Goal: Transaction & Acquisition: Purchase product/service

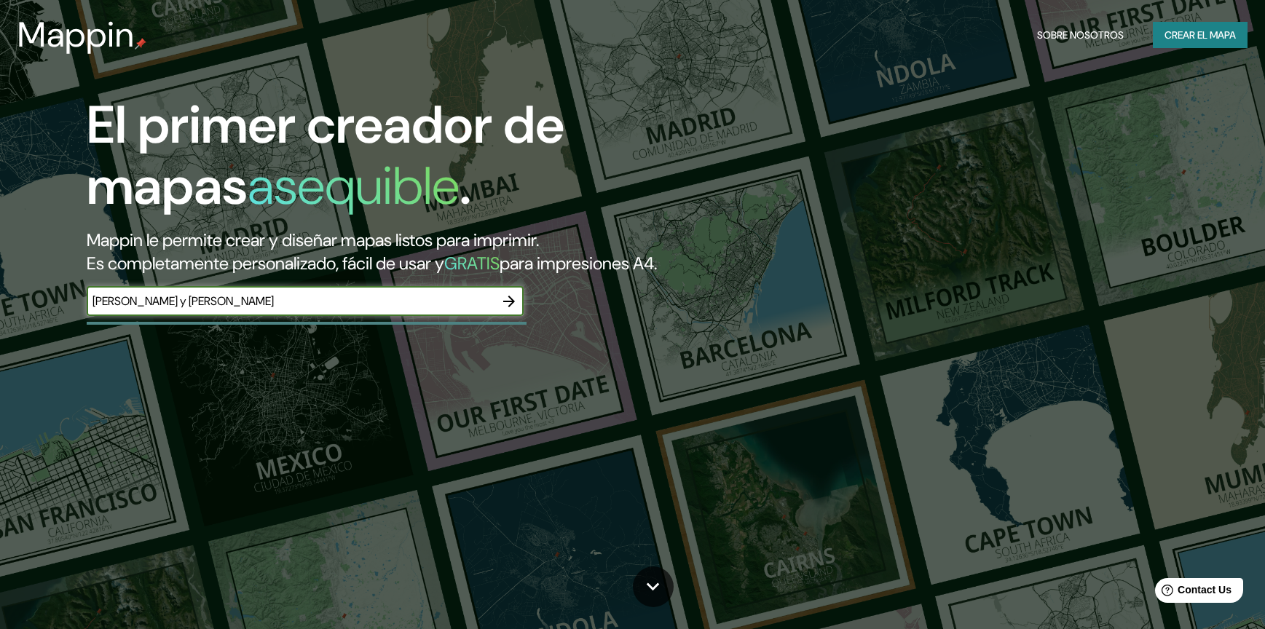
type input "[PERSON_NAME] y [PERSON_NAME]"
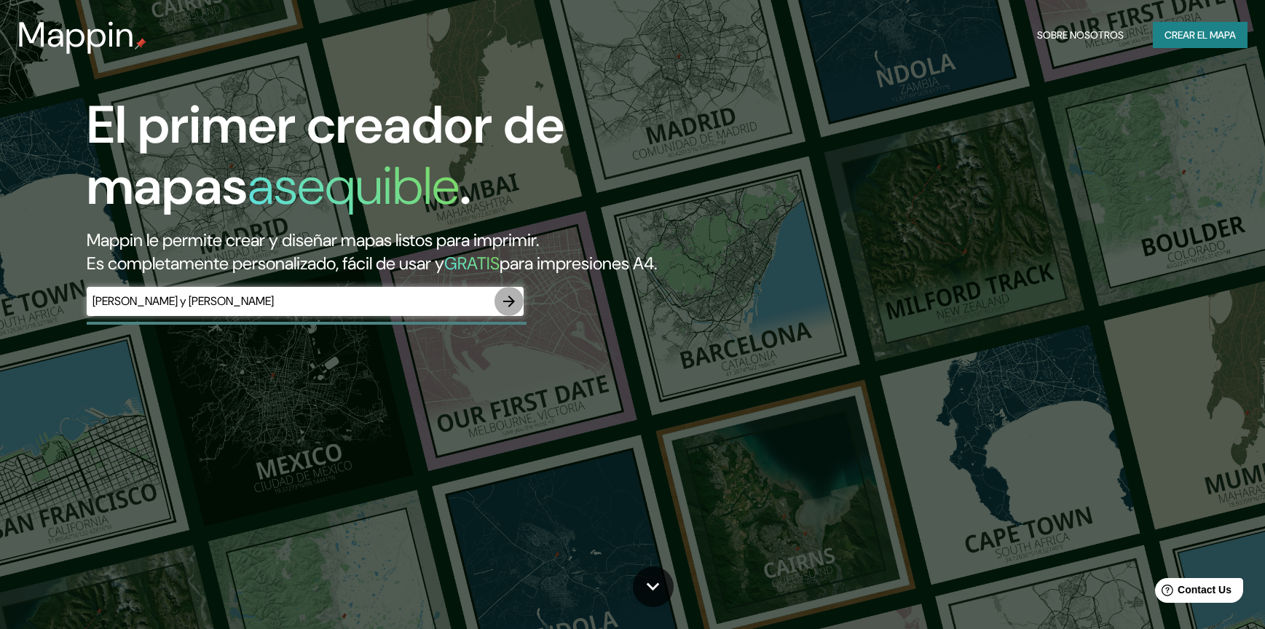
click at [516, 305] on icon "button" at bounding box center [508, 301] width 17 height 17
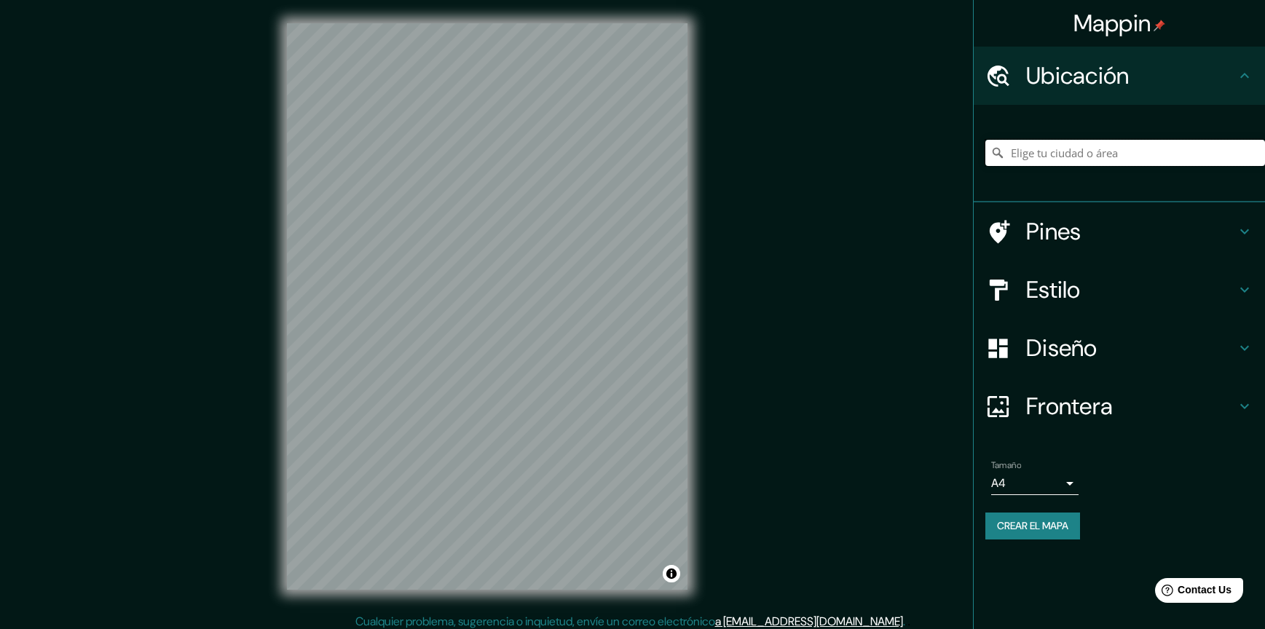
click at [1091, 159] on input "Elige tu ciudad o área" at bounding box center [1125, 153] width 280 height 26
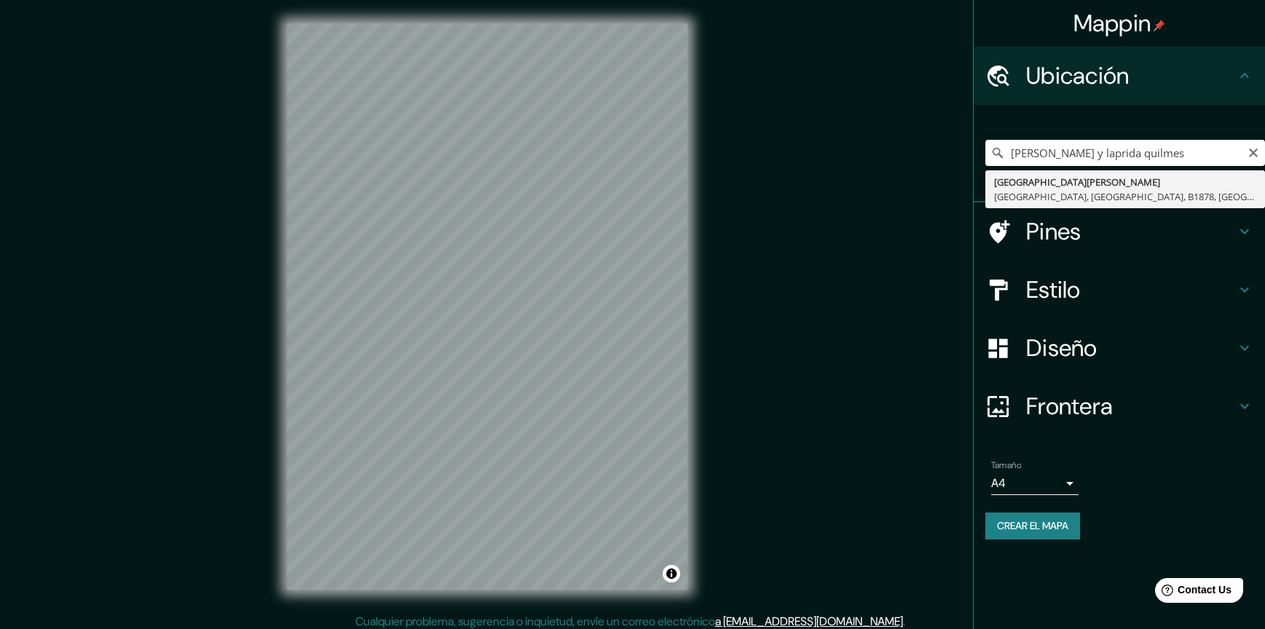
type input "[STREET_ADDRESS][PERSON_NAME]"
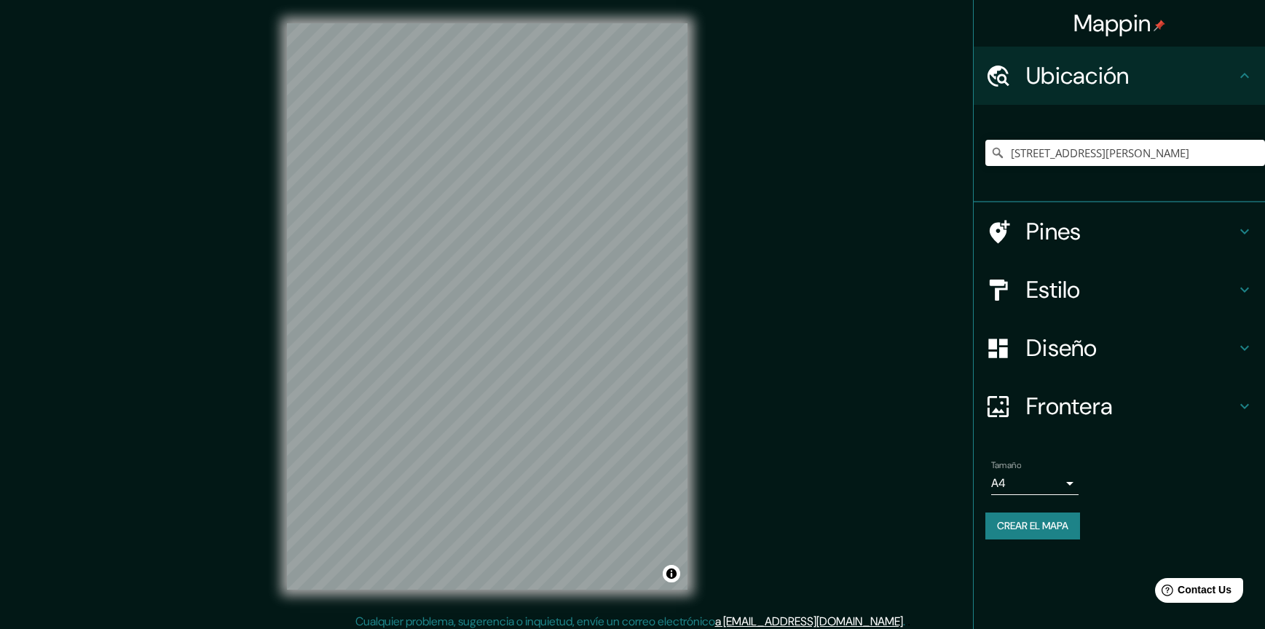
click at [1251, 288] on icon at bounding box center [1243, 289] width 17 height 17
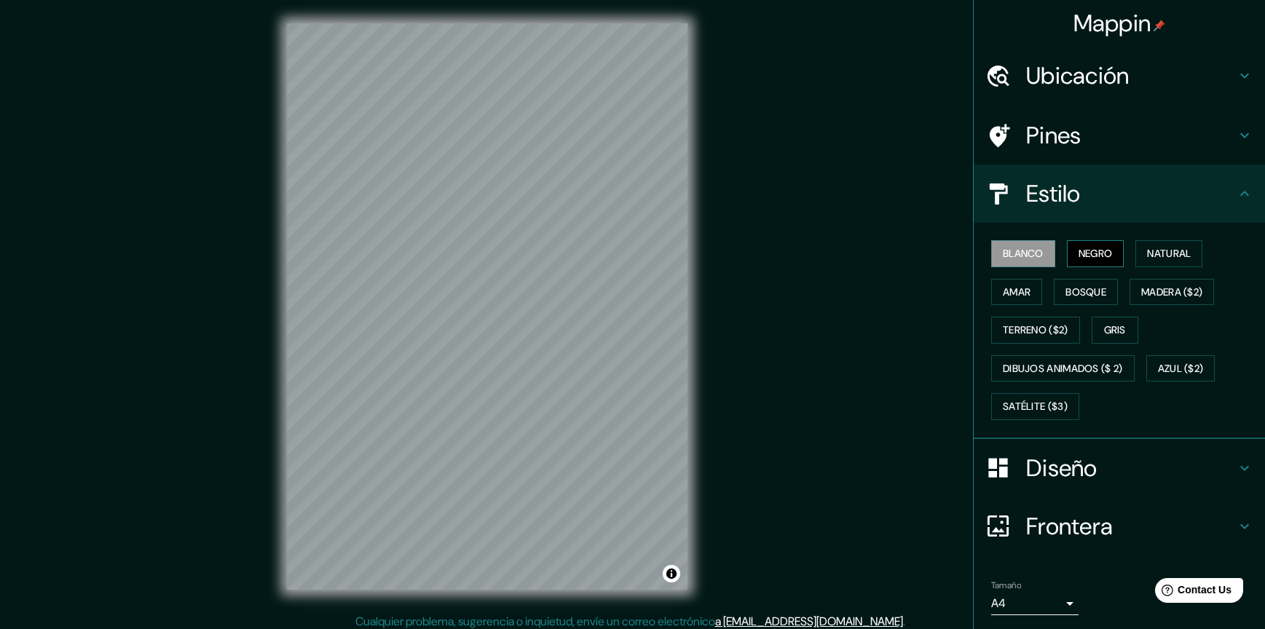
click at [1094, 258] on font "Negro" at bounding box center [1095, 254] width 34 height 18
click at [1151, 264] on button "Natural" at bounding box center [1168, 253] width 67 height 27
click at [1014, 290] on font "Amar" at bounding box center [1016, 292] width 28 height 18
click at [1069, 299] on font "Bosque" at bounding box center [1085, 292] width 41 height 18
click at [1166, 295] on font "Madera ($2)" at bounding box center [1171, 292] width 61 height 18
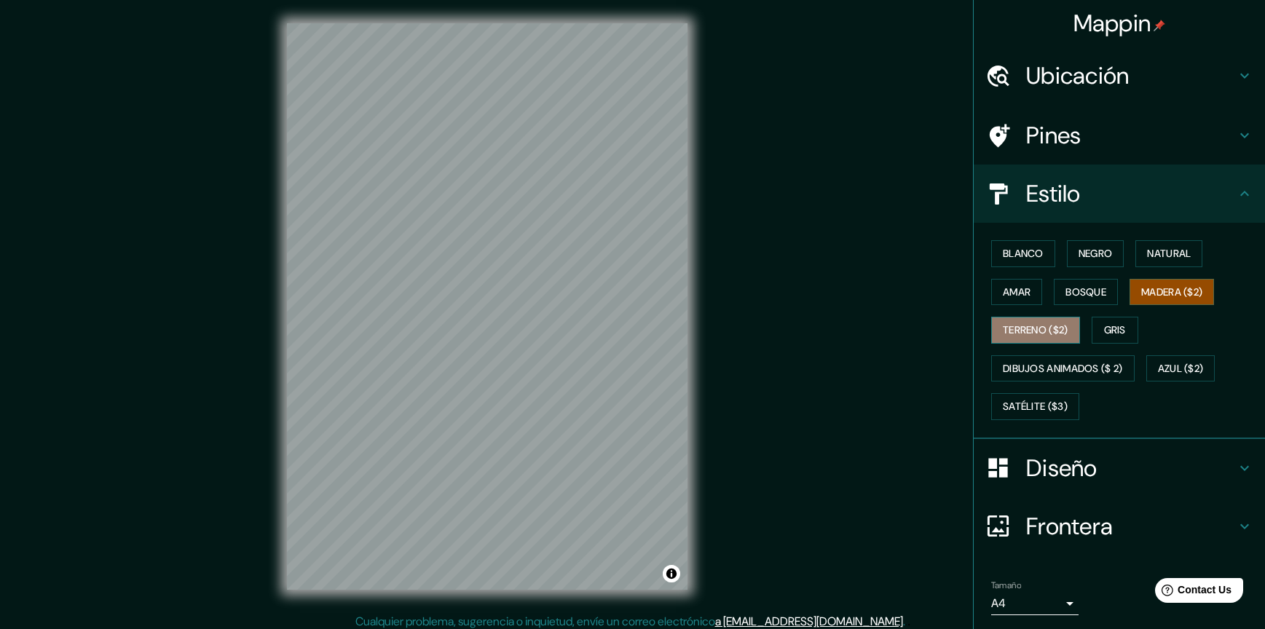
click at [1034, 329] on font "Terreno ($2)" at bounding box center [1035, 330] width 66 height 18
click at [1118, 336] on font "Gris" at bounding box center [1115, 330] width 22 height 18
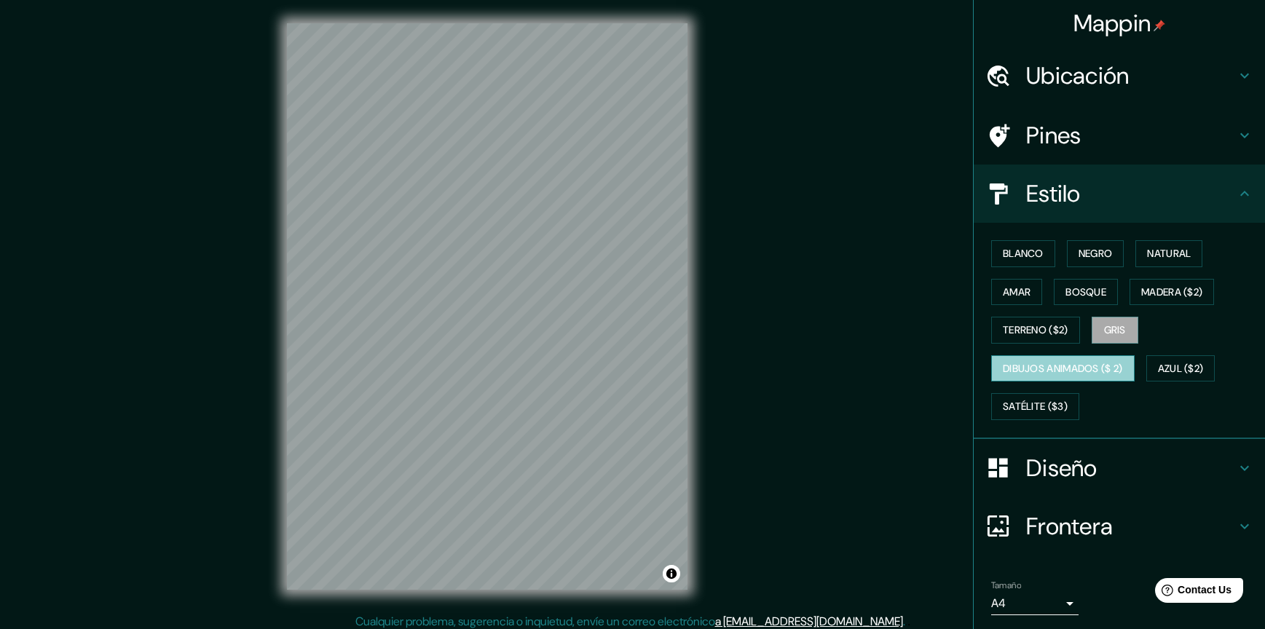
click at [1026, 368] on font "Dibujos animados ($ 2)" at bounding box center [1062, 369] width 120 height 18
click at [1022, 408] on font "Satélite ($3)" at bounding box center [1034, 406] width 65 height 18
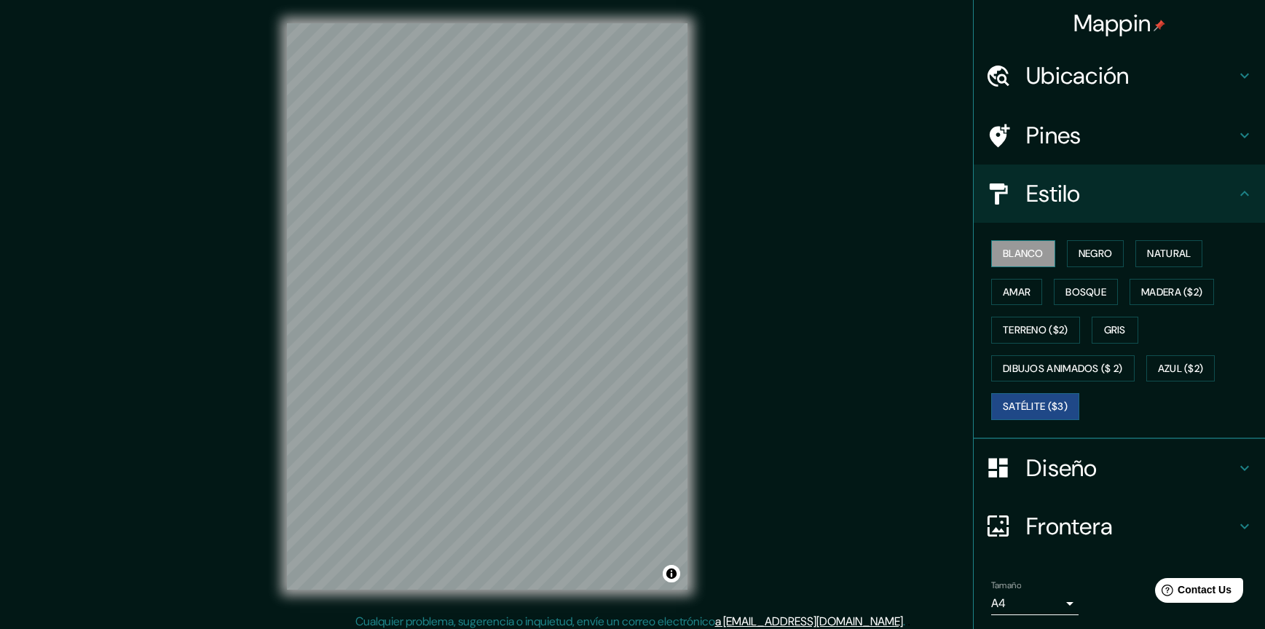
click at [1019, 257] on font "Blanco" at bounding box center [1022, 254] width 41 height 18
click at [1067, 258] on button "Negro" at bounding box center [1096, 253] width 58 height 27
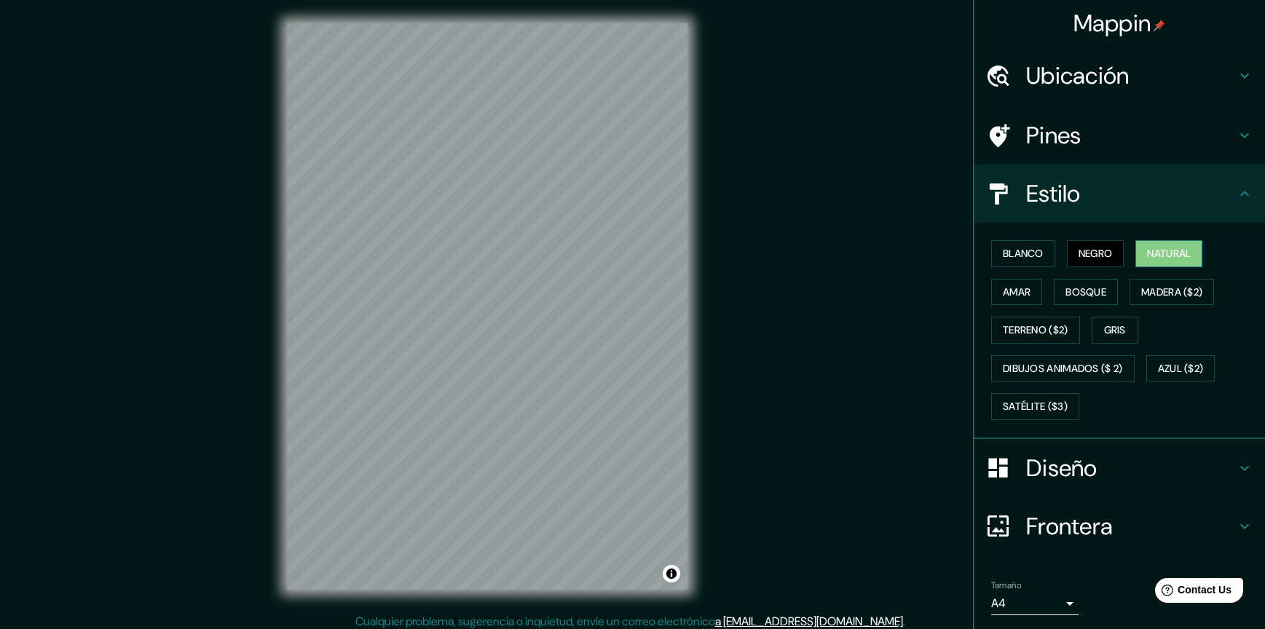
click at [1147, 249] on font "Natural" at bounding box center [1169, 254] width 44 height 18
click at [1090, 256] on font "Negro" at bounding box center [1095, 254] width 34 height 18
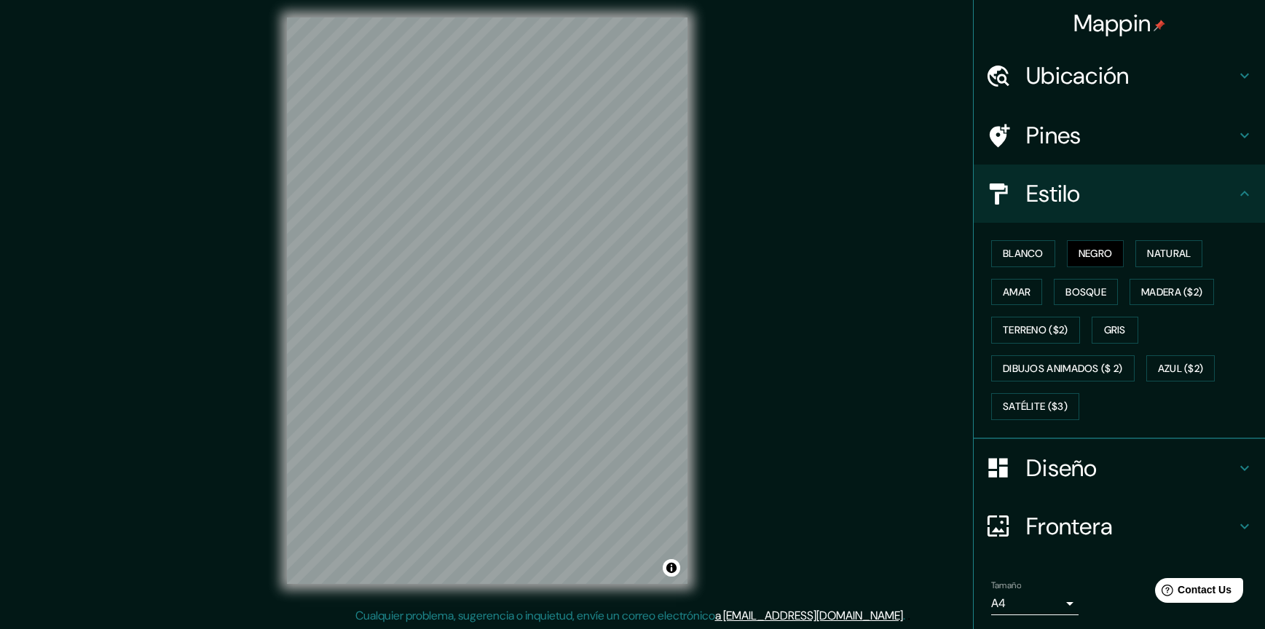
scroll to position [7, 0]
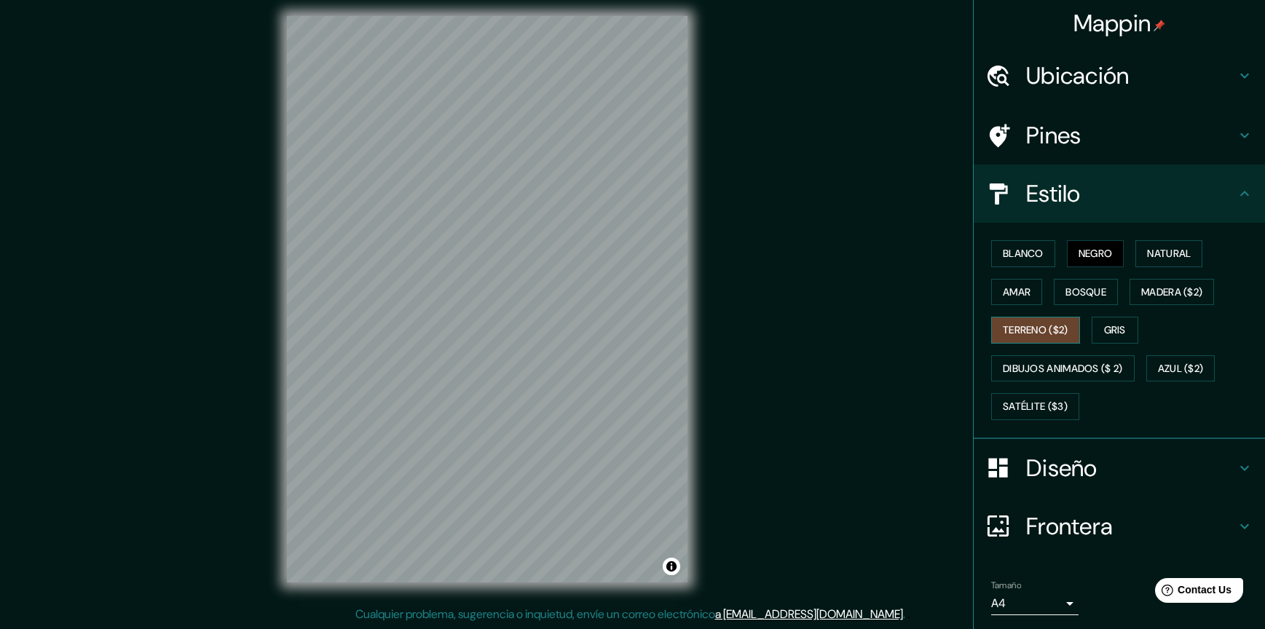
click at [1047, 337] on font "Terreno ($2)" at bounding box center [1035, 330] width 66 height 18
click at [1009, 260] on font "Blanco" at bounding box center [1022, 254] width 41 height 18
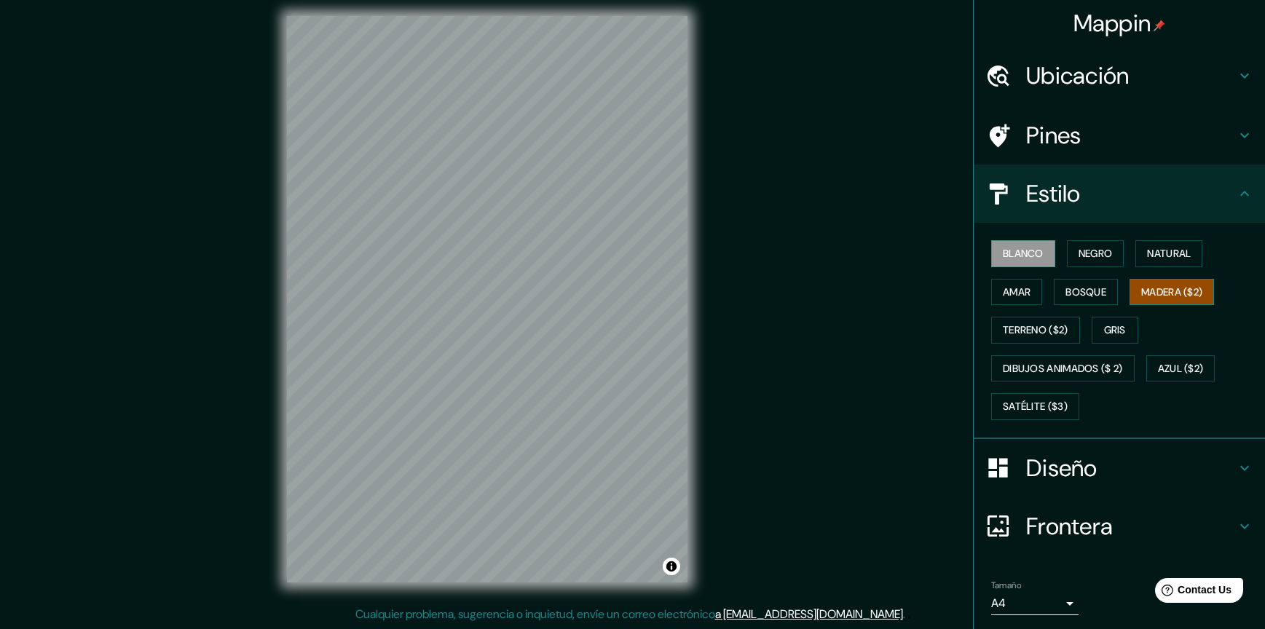
click at [1181, 288] on font "Madera ($2)" at bounding box center [1171, 292] width 61 height 18
click at [1152, 264] on button "Natural" at bounding box center [1168, 253] width 67 height 27
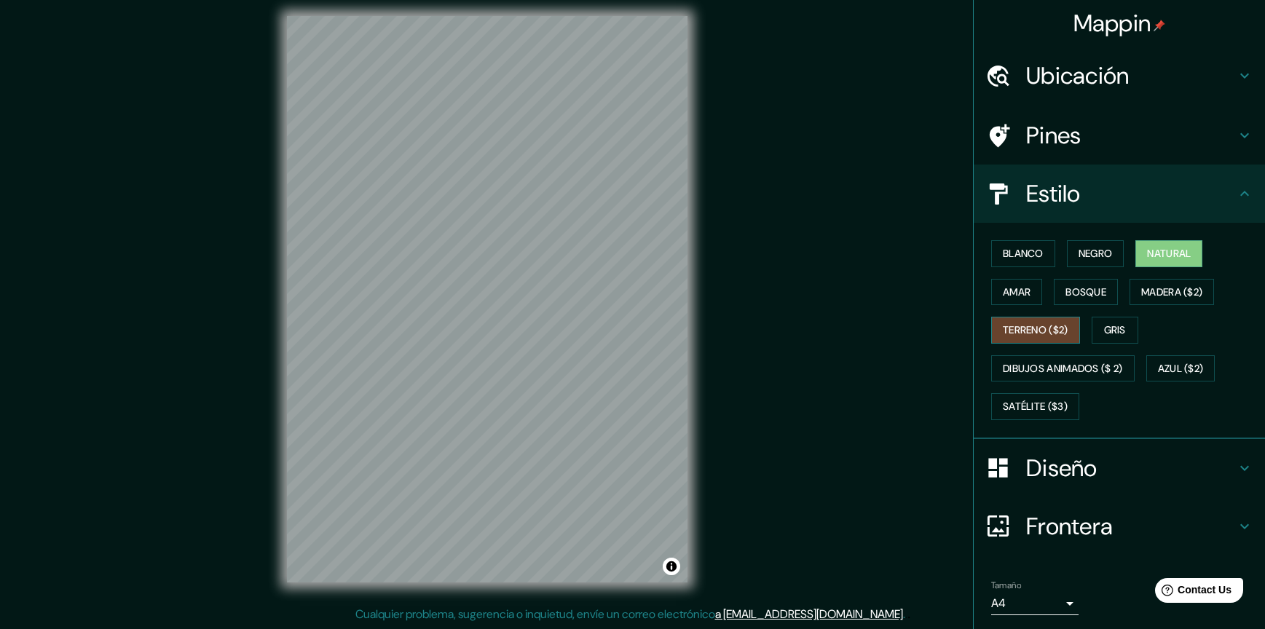
click at [1011, 326] on font "Terreno ($2)" at bounding box center [1035, 330] width 66 height 18
click at [1112, 329] on font "Gris" at bounding box center [1115, 330] width 22 height 18
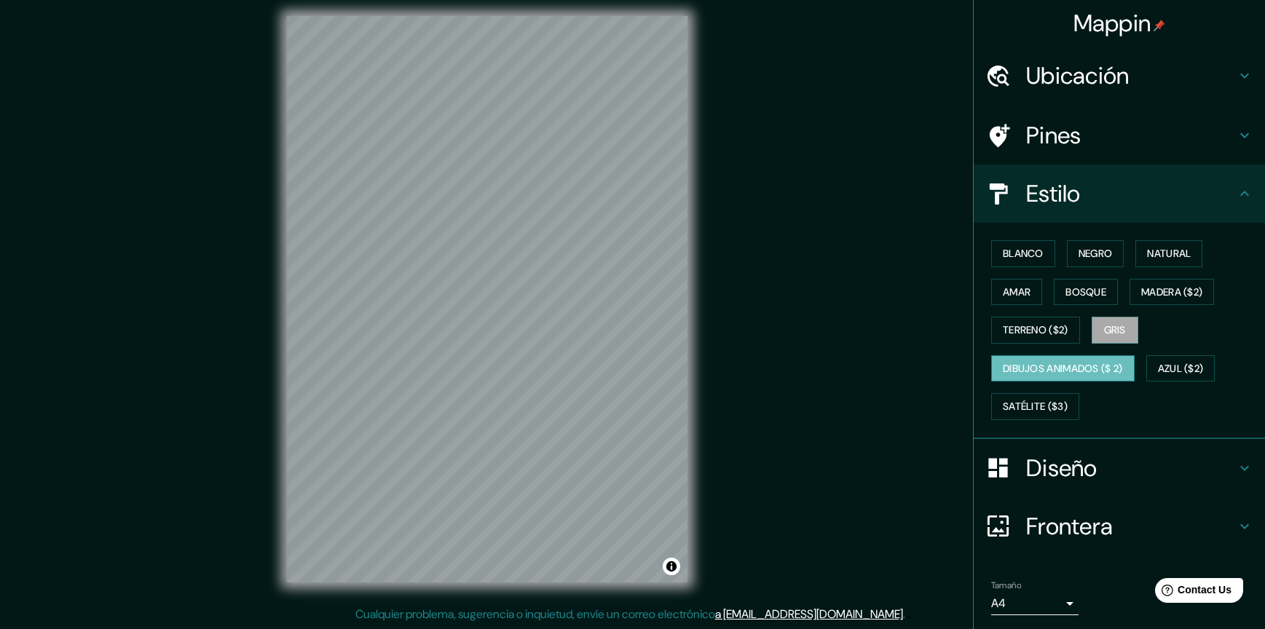
click at [1025, 373] on font "Dibujos animados ($ 2)" at bounding box center [1062, 369] width 120 height 18
click at [1188, 372] on font "Azul ($2)" at bounding box center [1181, 369] width 46 height 18
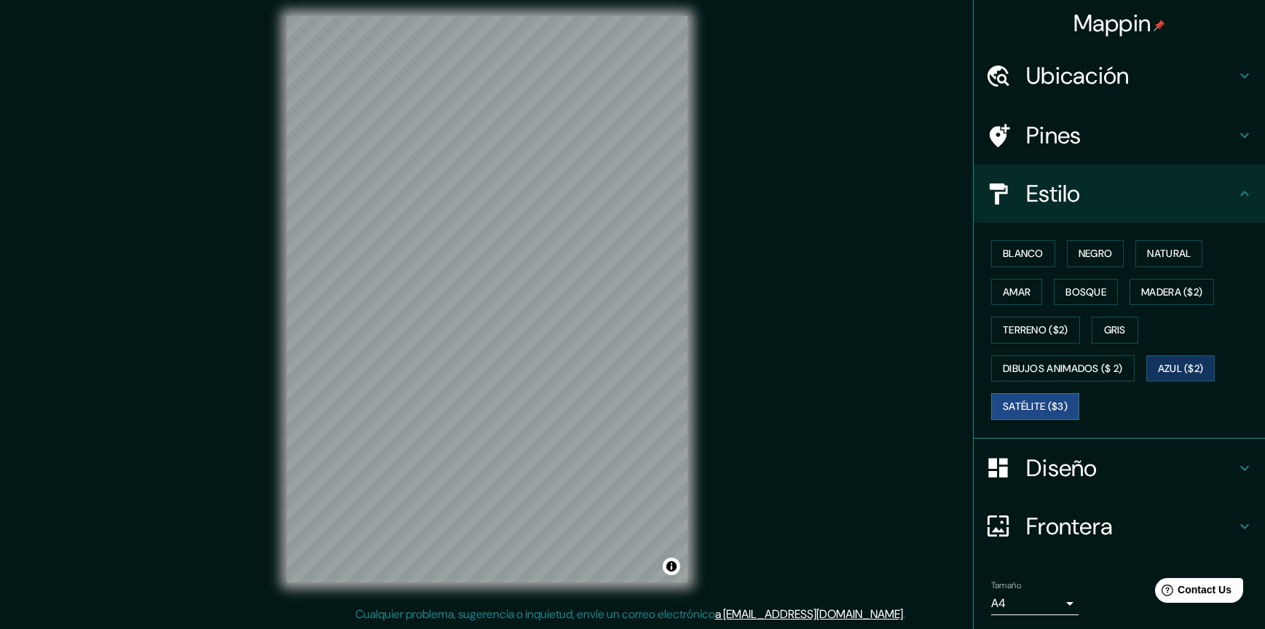
click at [1050, 404] on font "Satélite ($3)" at bounding box center [1034, 406] width 65 height 18
click at [1021, 266] on button "Blanco" at bounding box center [1023, 253] width 64 height 27
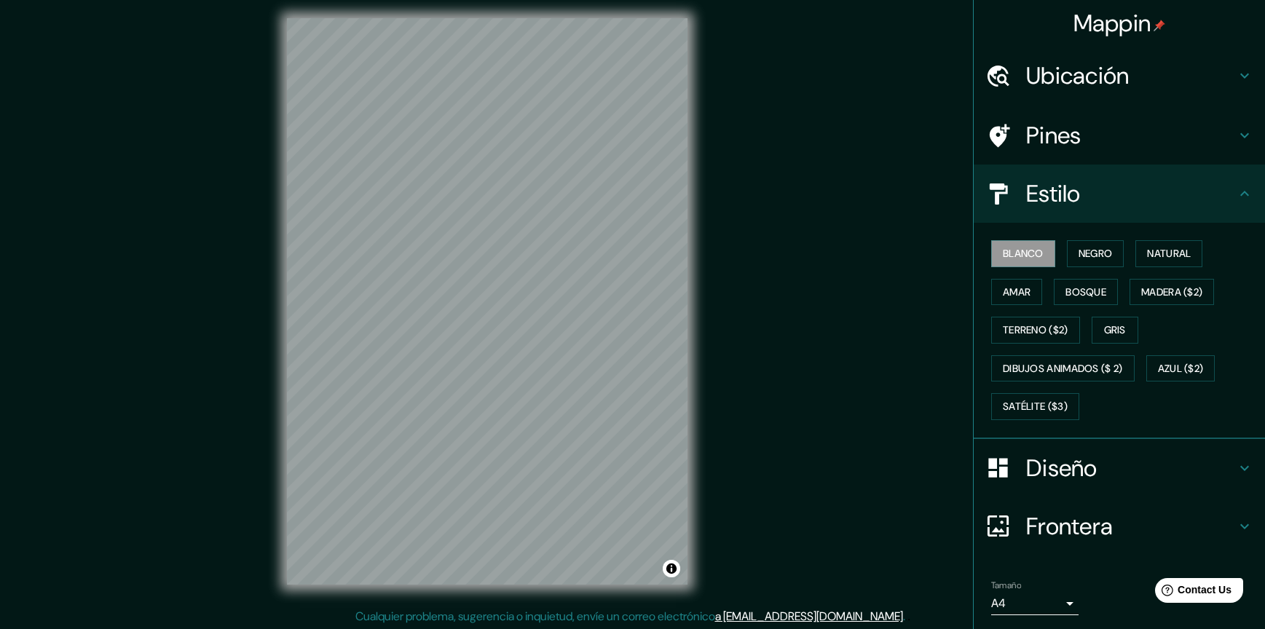
scroll to position [0, 0]
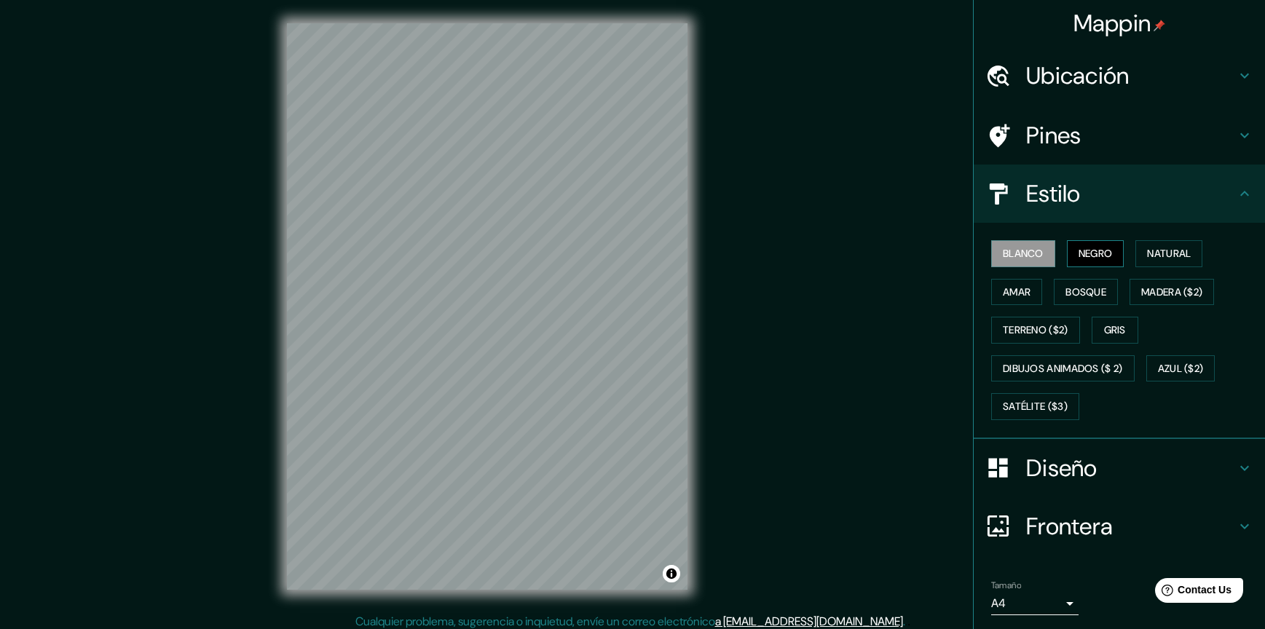
click at [1078, 257] on font "Negro" at bounding box center [1095, 254] width 34 height 18
click at [1015, 261] on font "Blanco" at bounding box center [1022, 254] width 41 height 18
click at [1083, 263] on button "Negro" at bounding box center [1096, 253] width 58 height 27
click at [1240, 470] on icon at bounding box center [1244, 467] width 9 height 5
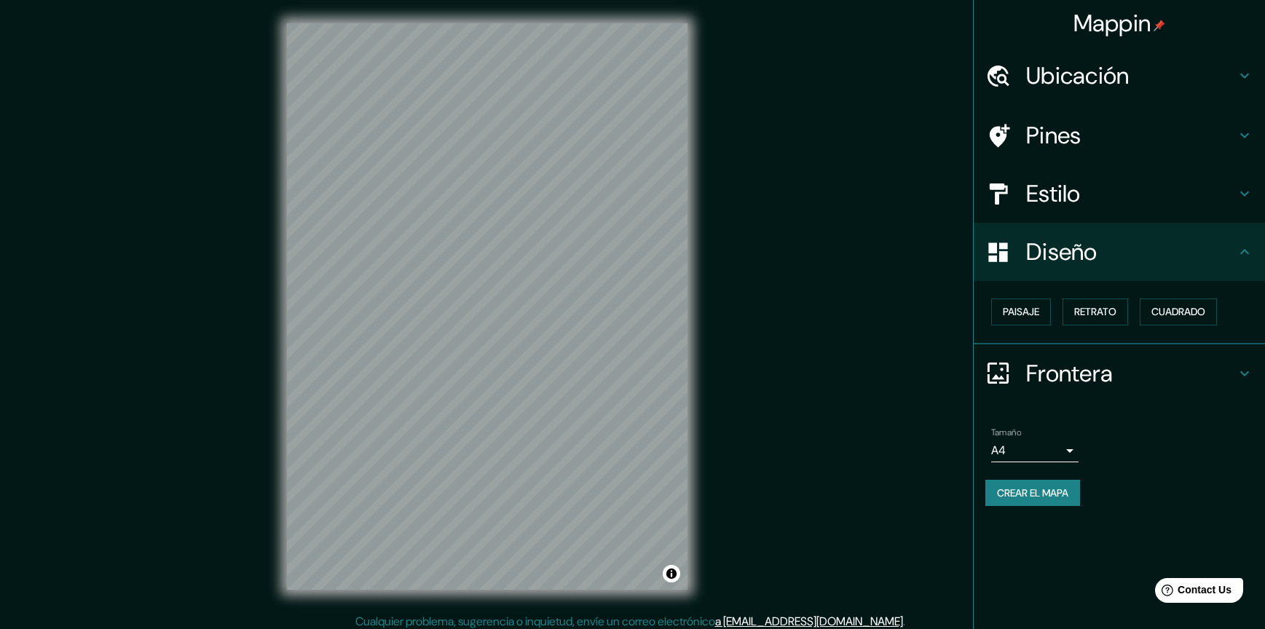
click at [1059, 451] on body "Mappin Ubicación Avenida Vicente López, Quilmes, Provincia de Buenos Aires, B18…" at bounding box center [632, 314] width 1265 height 629
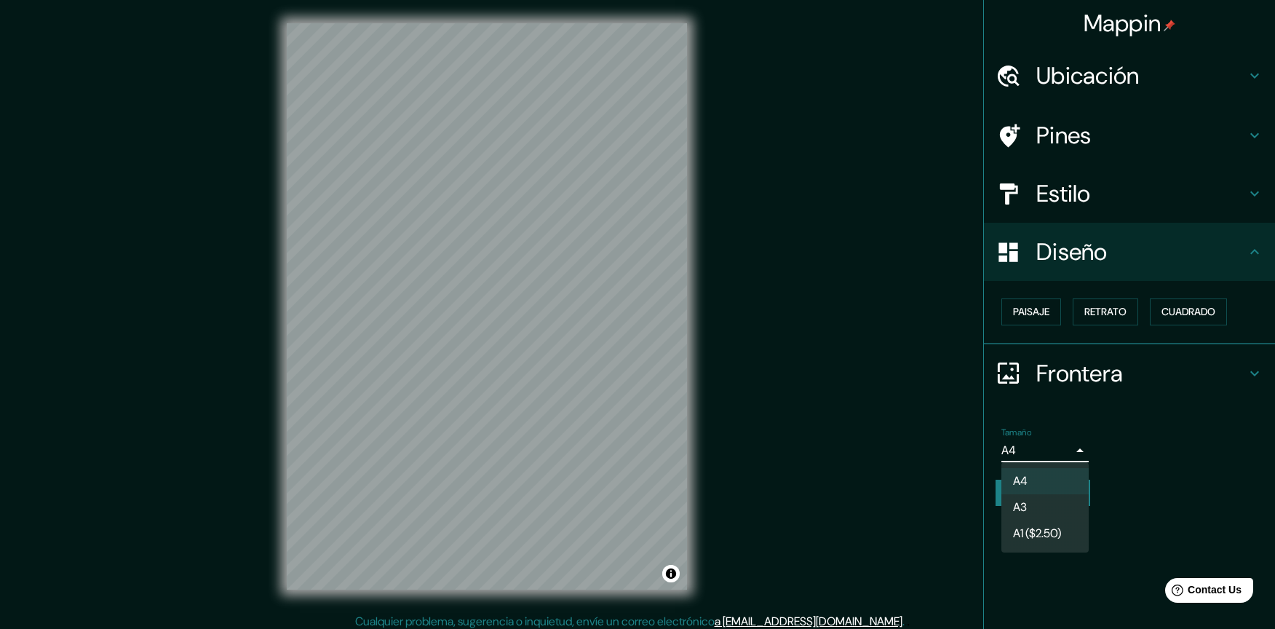
click at [1047, 511] on li "A3" at bounding box center [1045, 507] width 87 height 26
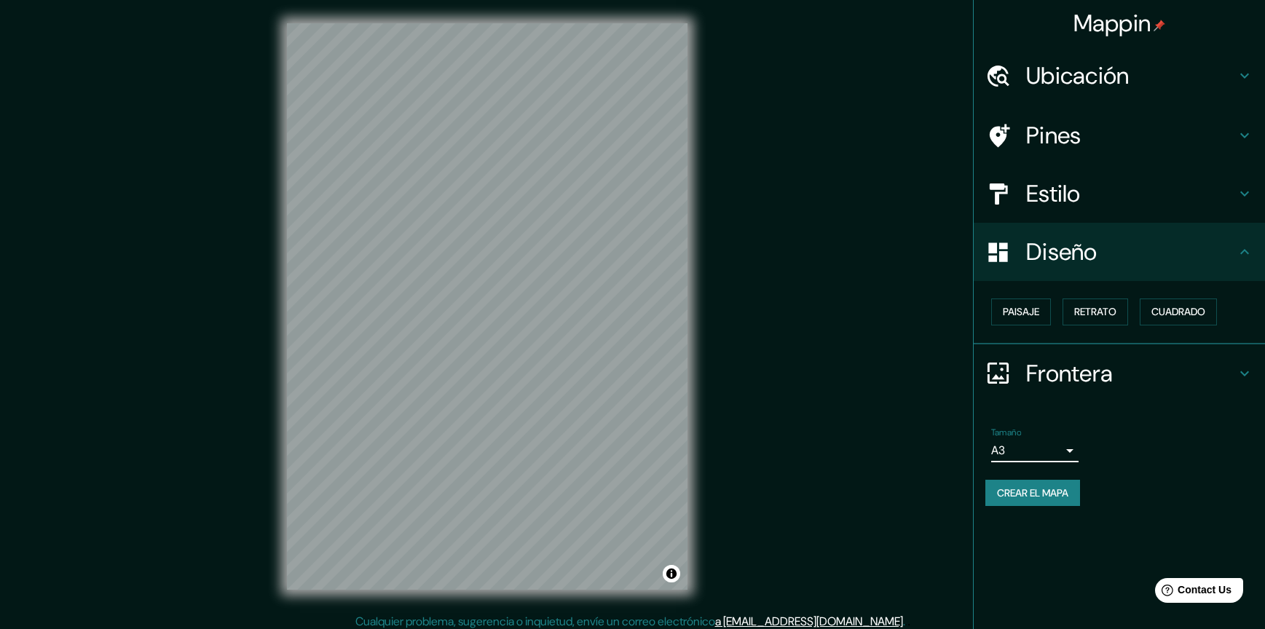
click at [1069, 451] on body "Mappin Ubicación Avenida Vicente López, Quilmes, Provincia de Buenos Aires, B18…" at bounding box center [632, 314] width 1265 height 629
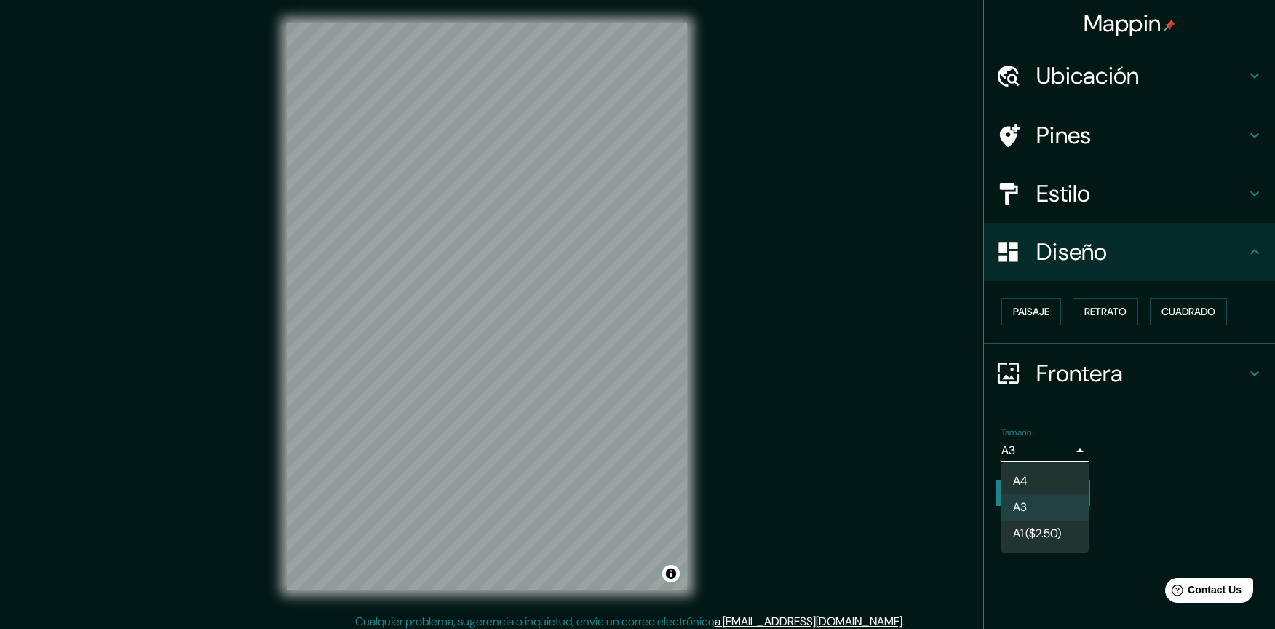
click at [1040, 472] on li "A4" at bounding box center [1045, 481] width 87 height 26
type input "single"
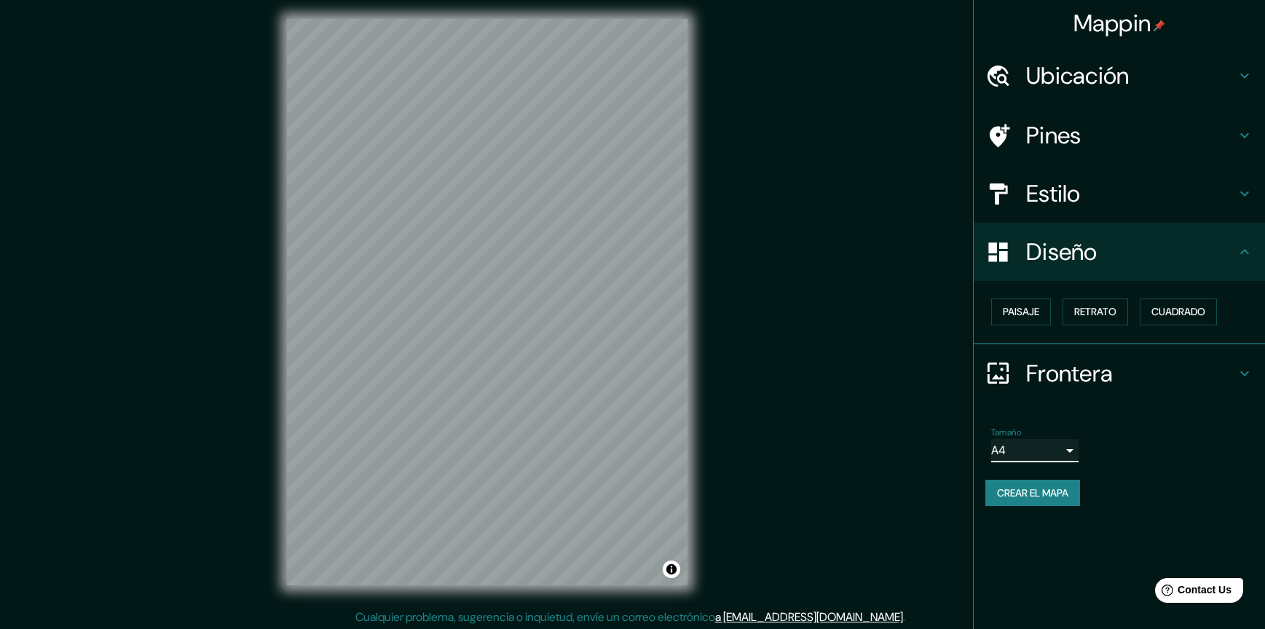
scroll to position [7, 0]
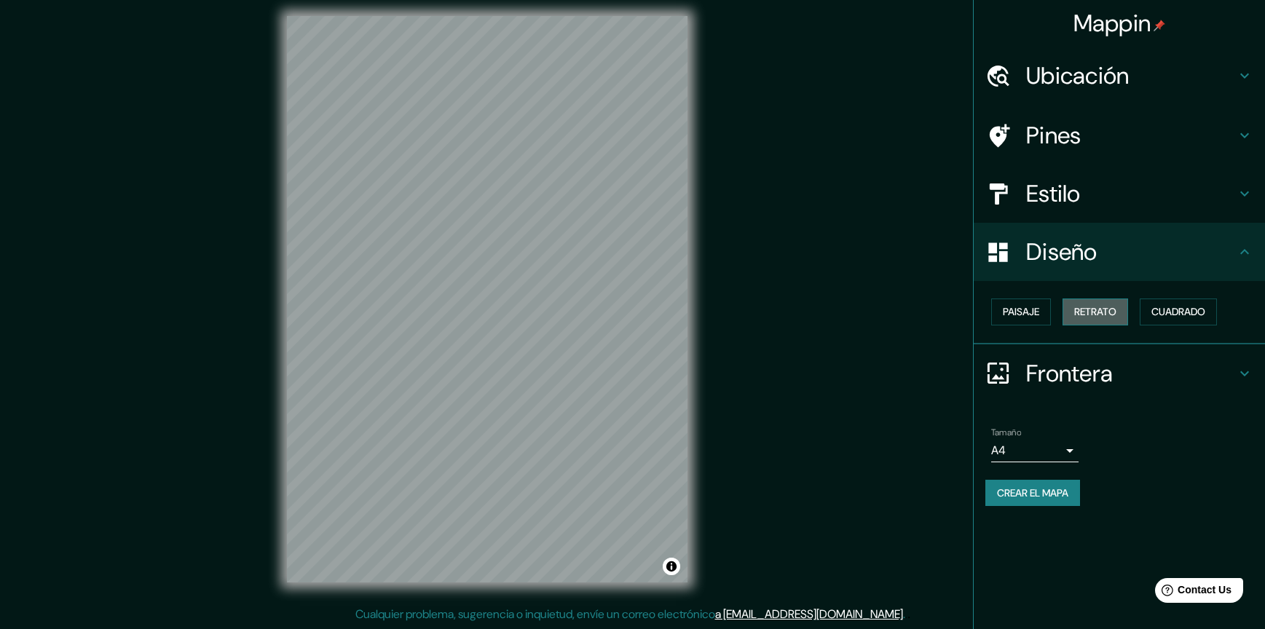
click at [1094, 307] on font "Retrato" at bounding box center [1095, 312] width 42 height 18
click at [1035, 304] on font "Paisaje" at bounding box center [1020, 312] width 36 height 18
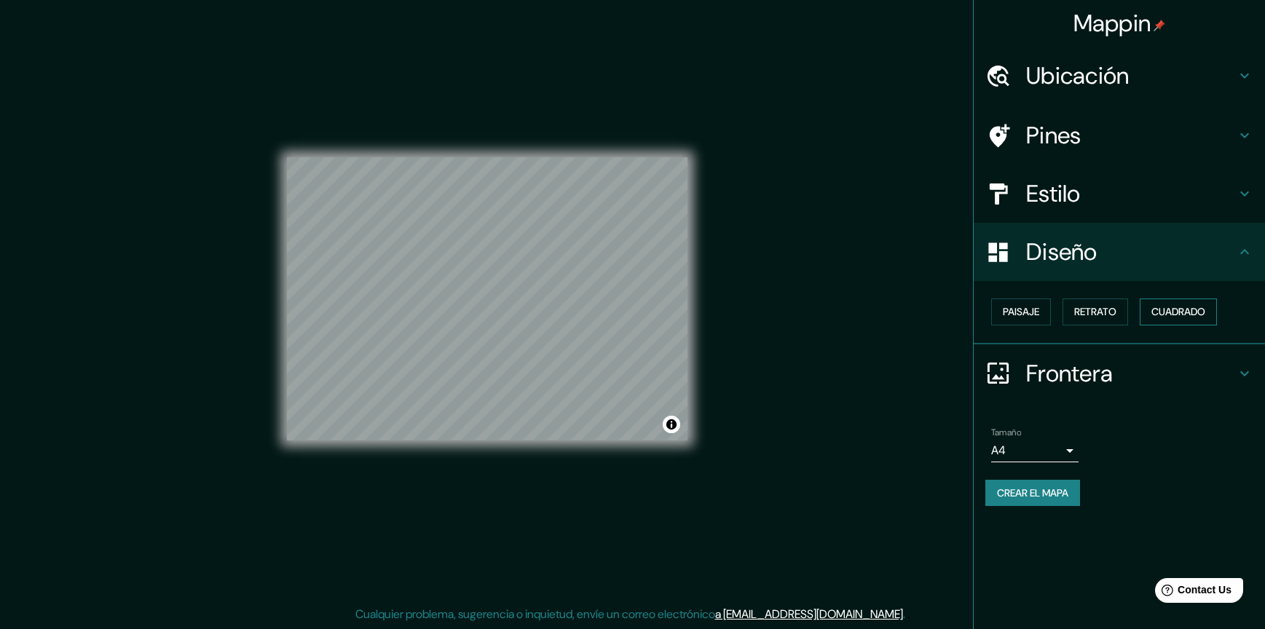
click at [1146, 314] on button "Cuadrado" at bounding box center [1177, 311] width 77 height 27
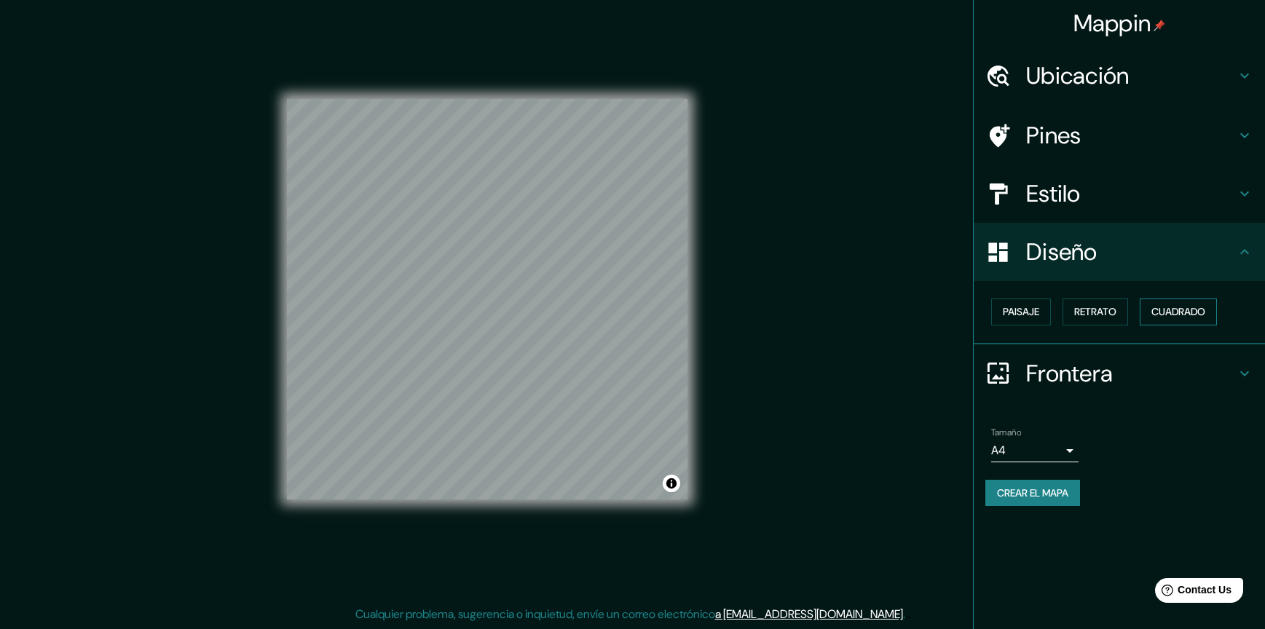
click at [1180, 320] on font "Cuadrado" at bounding box center [1178, 312] width 54 height 18
click at [1230, 79] on h4 "Ubicación" at bounding box center [1131, 75] width 210 height 29
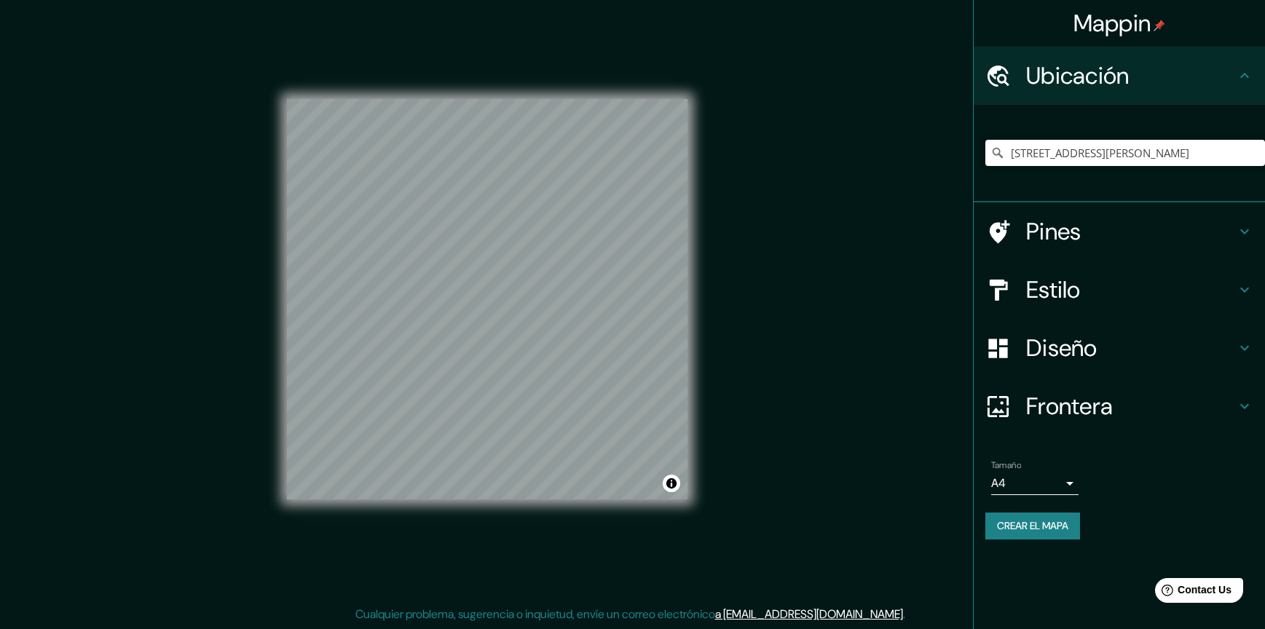
click at [1230, 80] on h4 "Ubicación" at bounding box center [1131, 75] width 210 height 29
click at [1230, 293] on h4 "Estilo" at bounding box center [1131, 289] width 210 height 29
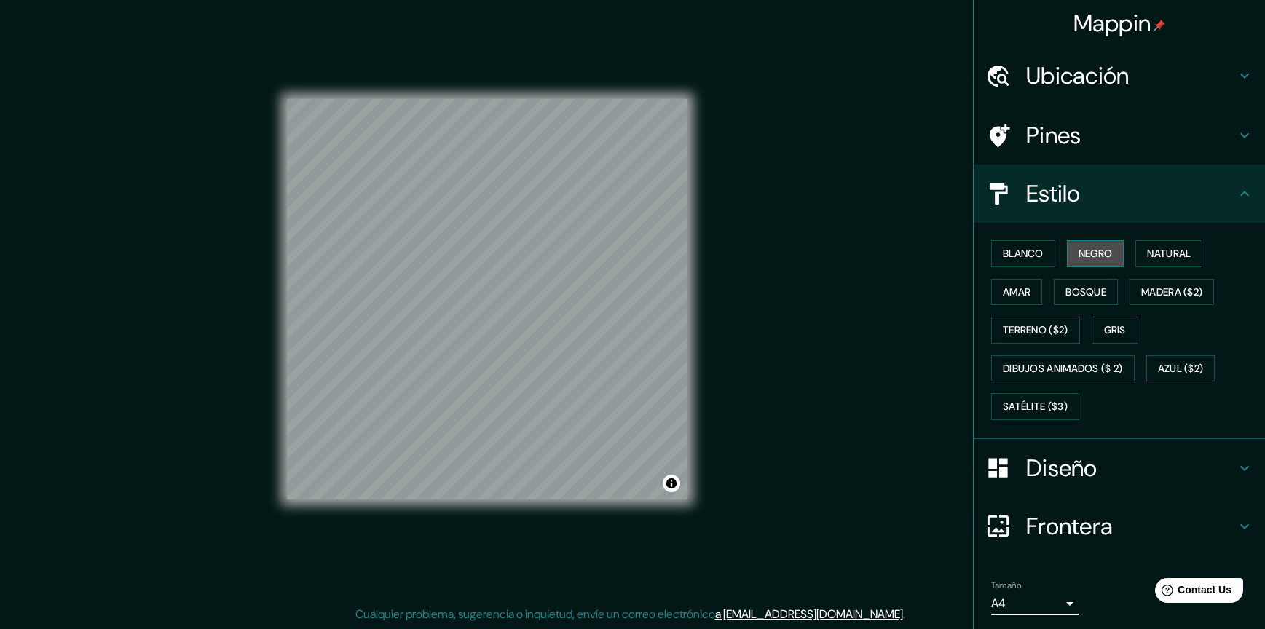
click at [1078, 256] on font "Negro" at bounding box center [1095, 254] width 34 height 18
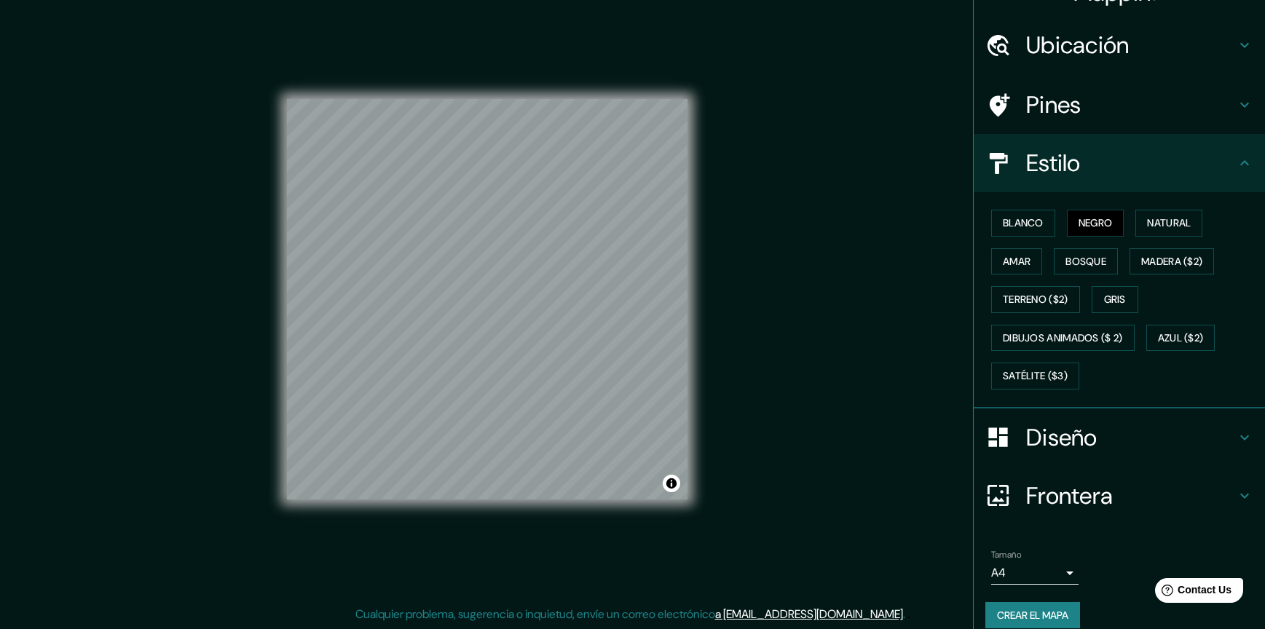
scroll to position [47, 0]
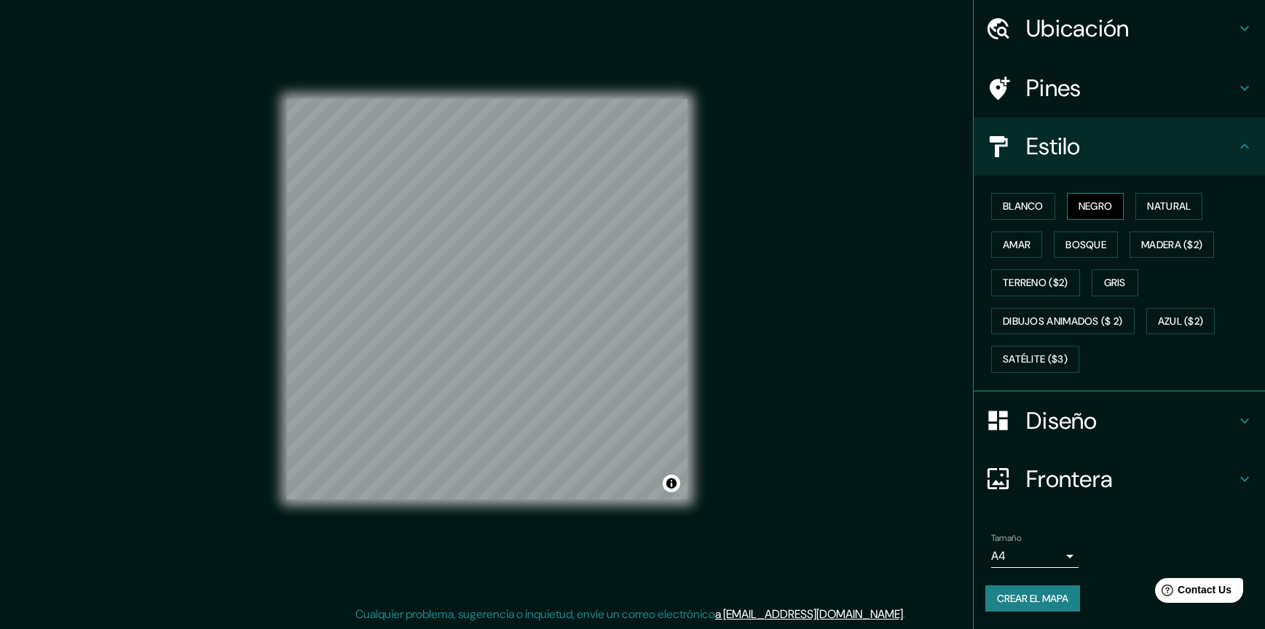
click at [1082, 210] on font "Negro" at bounding box center [1095, 206] width 34 height 18
click at [1235, 154] on icon at bounding box center [1243, 146] width 17 height 17
click at [1002, 207] on font "Blanco" at bounding box center [1022, 206] width 41 height 18
click at [1105, 203] on button "Negro" at bounding box center [1096, 206] width 58 height 27
click at [1115, 287] on font "Gris" at bounding box center [1115, 283] width 22 height 18
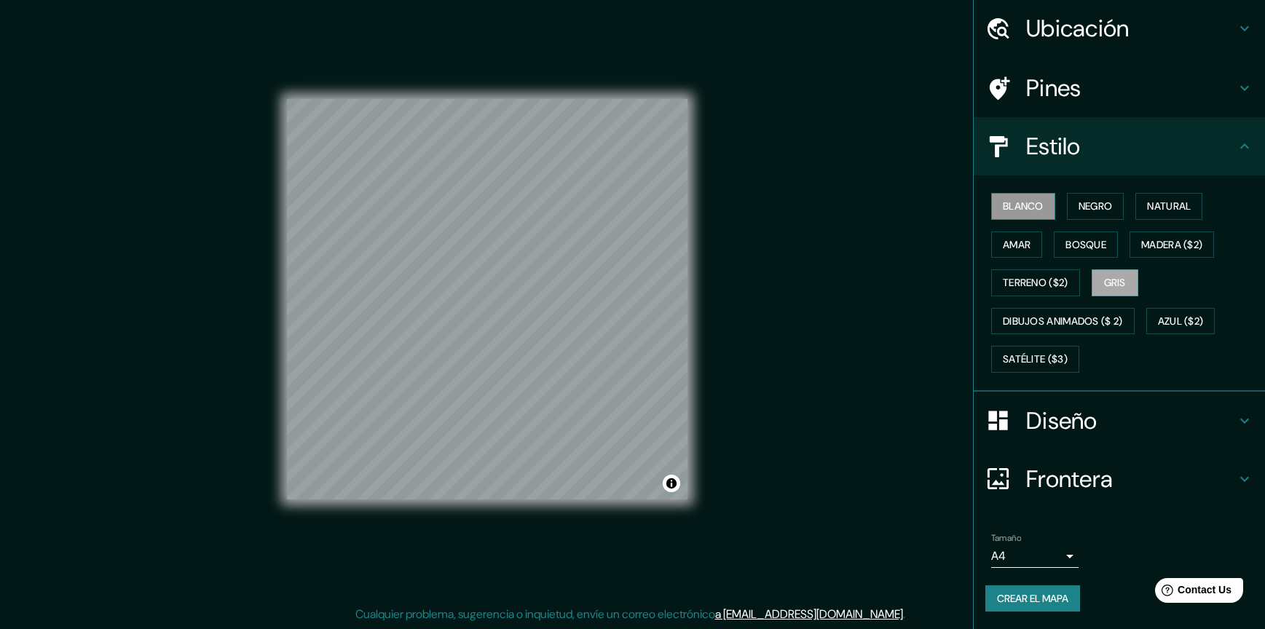
click at [1017, 208] on font "Blanco" at bounding box center [1022, 206] width 41 height 18
click at [1191, 208] on button "Natural" at bounding box center [1168, 206] width 67 height 27
drag, startPoint x: 709, startPoint y: 312, endPoint x: 776, endPoint y: 355, distance: 80.0
click at [776, 355] on div "Mappin Ubicación Avenida Vicente López, Quilmes, Provincia de Buenos Aires, B18…" at bounding box center [632, 311] width 1265 height 636
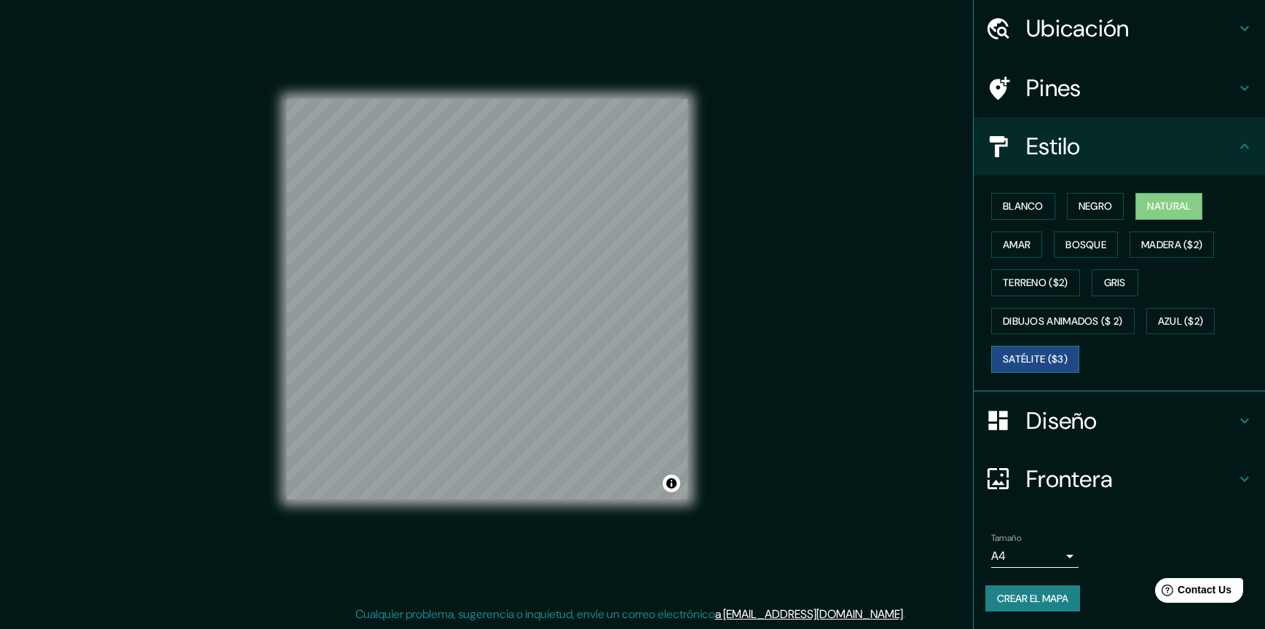
click at [1078, 352] on div "Blanco Negro Natural Amar Bosque Madera ($2) Terreno ($2) Gris Dibujos animados…" at bounding box center [1125, 282] width 280 height 191
click at [1048, 357] on font "Satélite ($3)" at bounding box center [1034, 359] width 65 height 18
click at [1107, 204] on button "Negro" at bounding box center [1096, 206] width 58 height 27
click at [1158, 198] on font "Natural" at bounding box center [1169, 206] width 44 height 18
click at [1002, 593] on font "Crear el mapa" at bounding box center [1032, 599] width 71 height 18
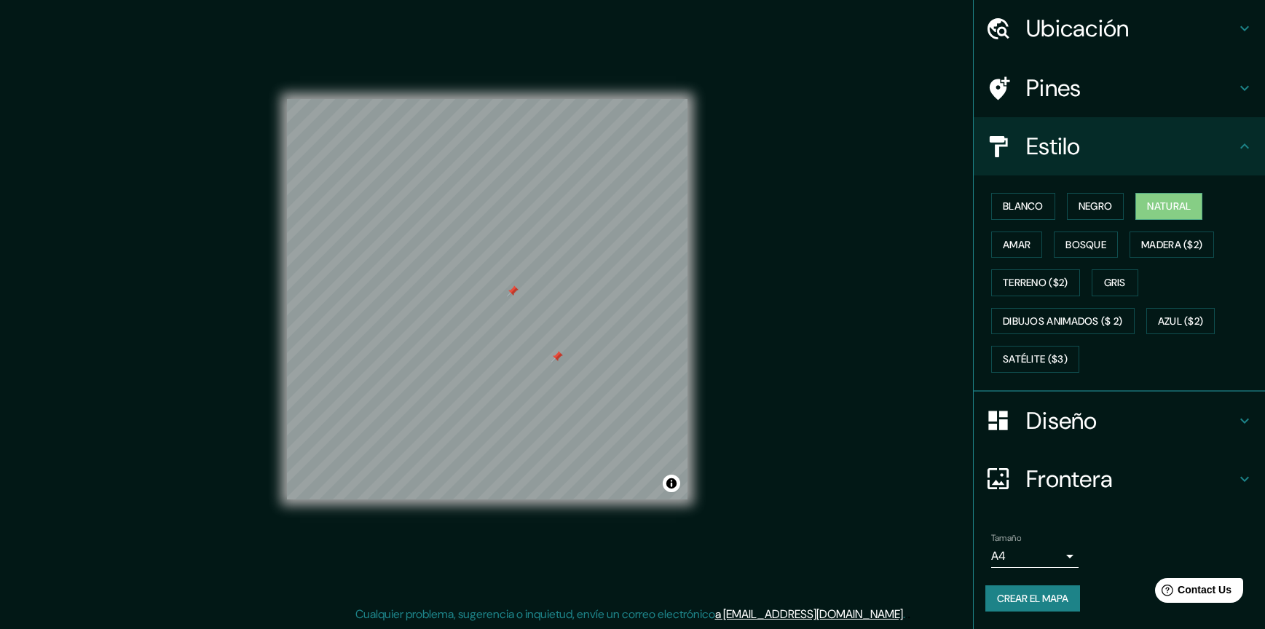
drag, startPoint x: 672, startPoint y: 502, endPoint x: 812, endPoint y: 389, distance: 179.6
click at [812, 386] on div "Mappin Ubicación Avenida Vicente López, Quilmes, Provincia de Buenos Aires, B18…" at bounding box center [632, 311] width 1265 height 636
click at [1037, 602] on font "Crear el mapa" at bounding box center [1032, 599] width 71 height 18
click at [1056, 554] on body "Mappin Ubicación Avenida Vicente López, Quilmes, Provincia de Buenos Aires, B18…" at bounding box center [632, 307] width 1265 height 629
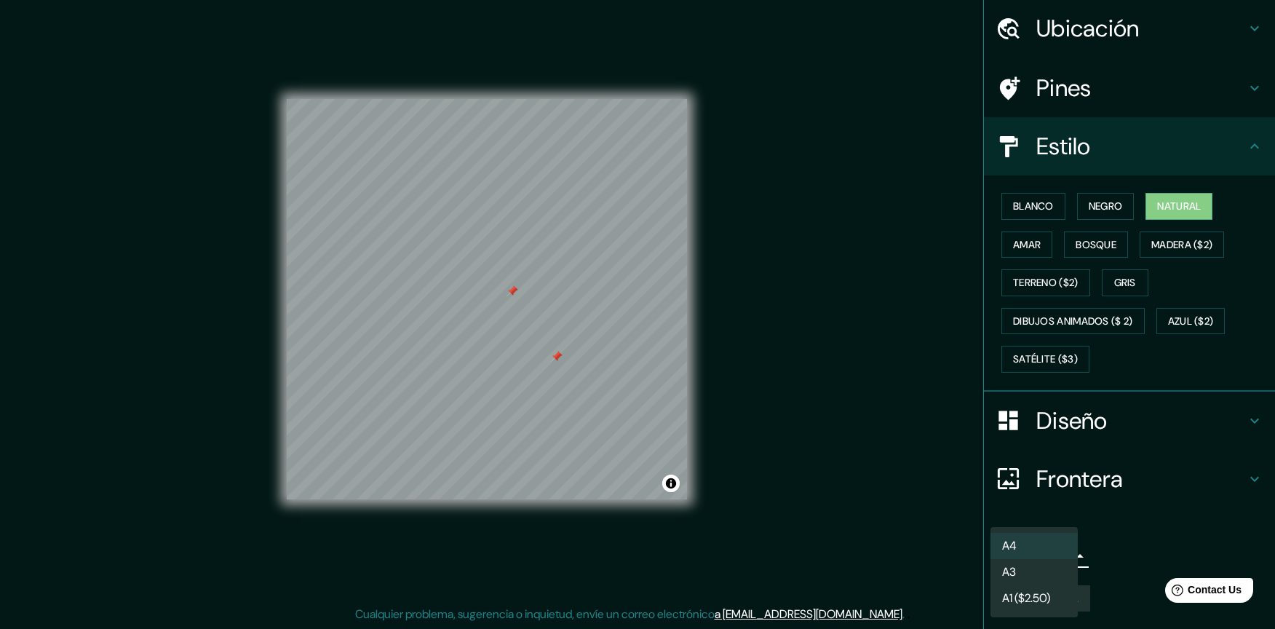
click at [911, 523] on div at bounding box center [637, 314] width 1275 height 629
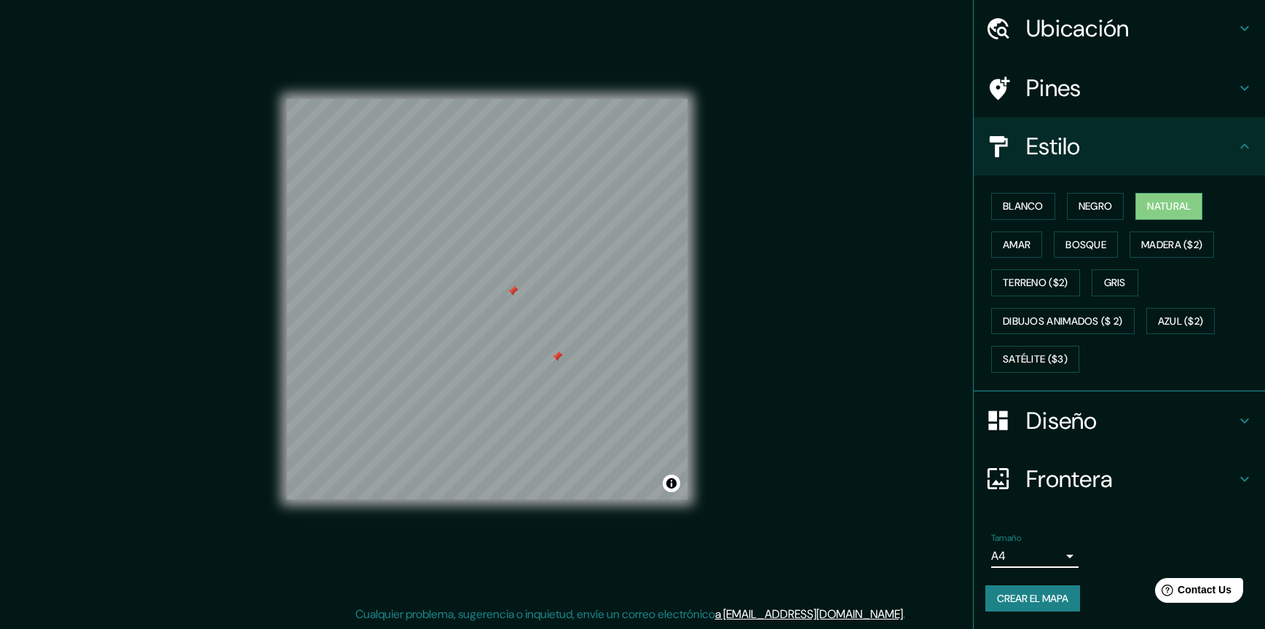
click at [1010, 594] on font "Crear el mapa" at bounding box center [1032, 599] width 71 height 18
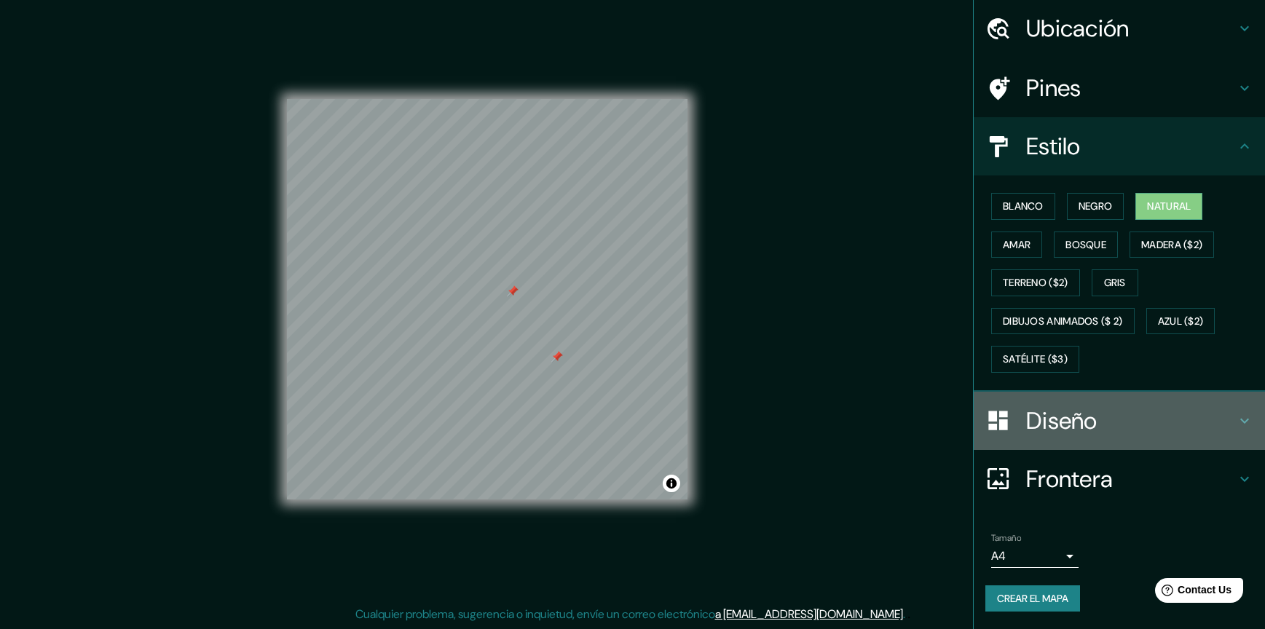
click at [1088, 426] on h4 "Diseño" at bounding box center [1131, 420] width 210 height 29
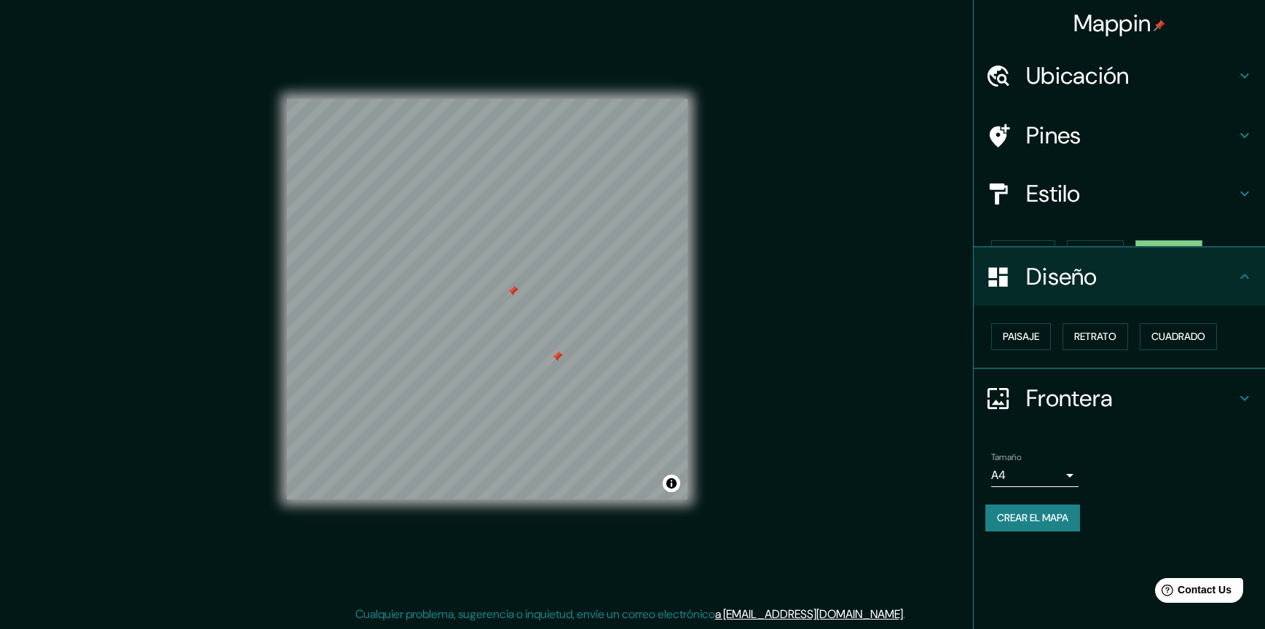
scroll to position [0, 0]
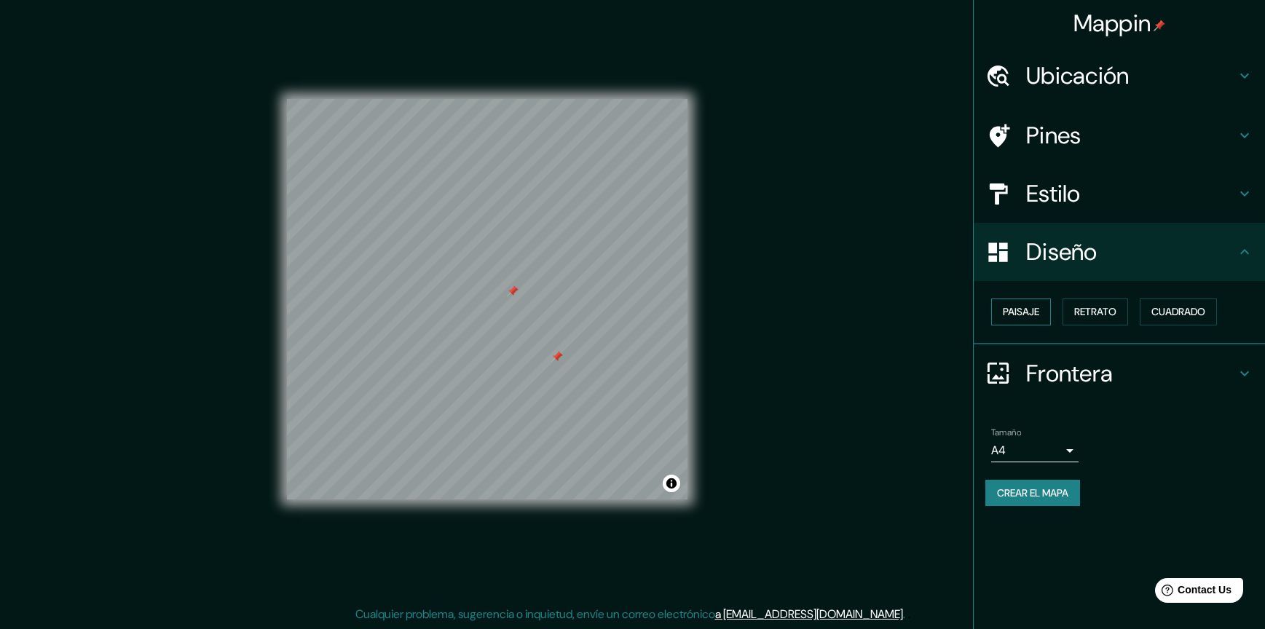
click at [1038, 307] on font "Paisaje" at bounding box center [1020, 312] width 36 height 18
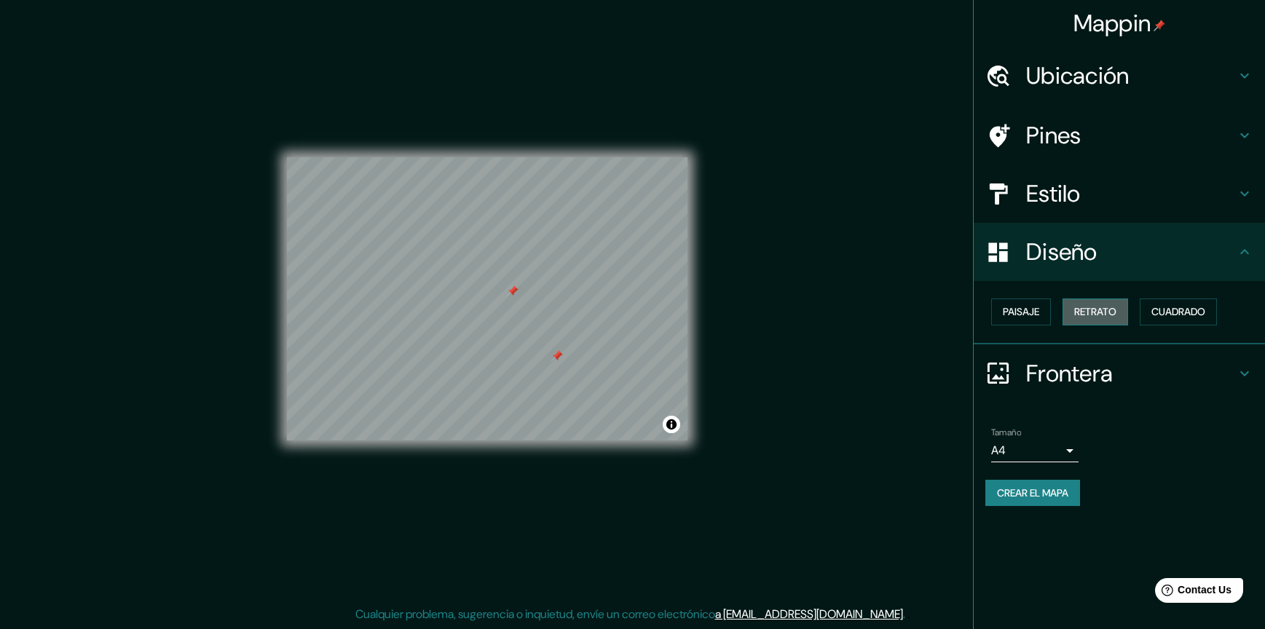
click at [1107, 308] on font "Retrato" at bounding box center [1095, 312] width 42 height 18
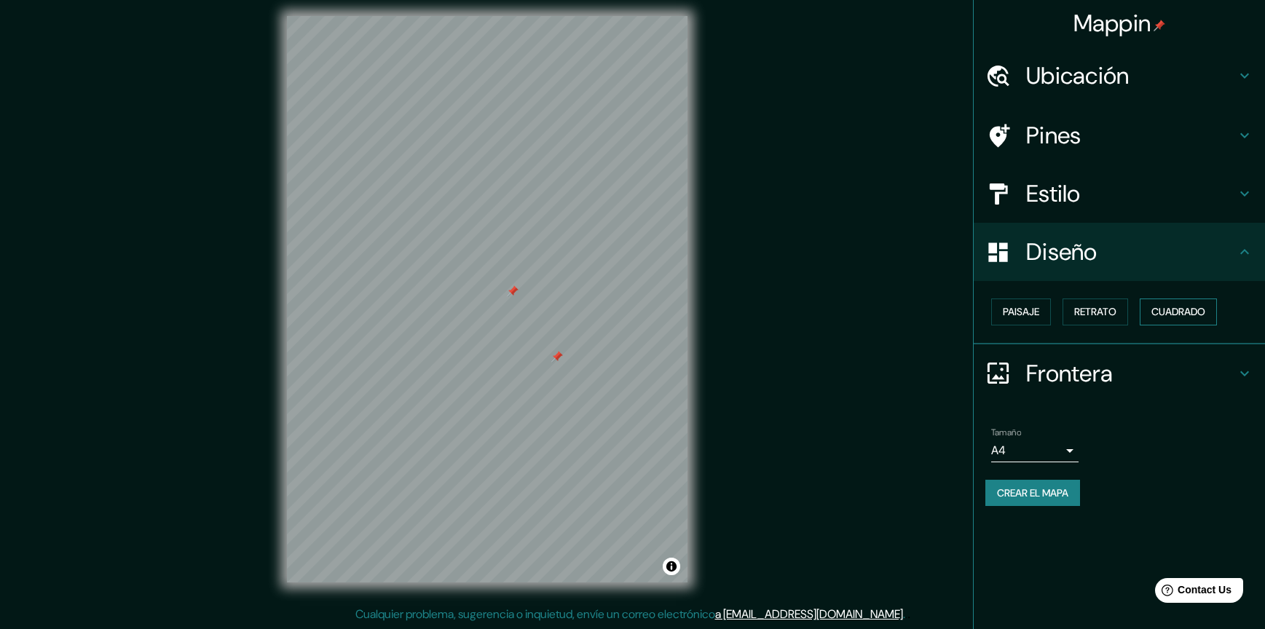
click at [1169, 306] on font "Cuadrado" at bounding box center [1178, 312] width 54 height 18
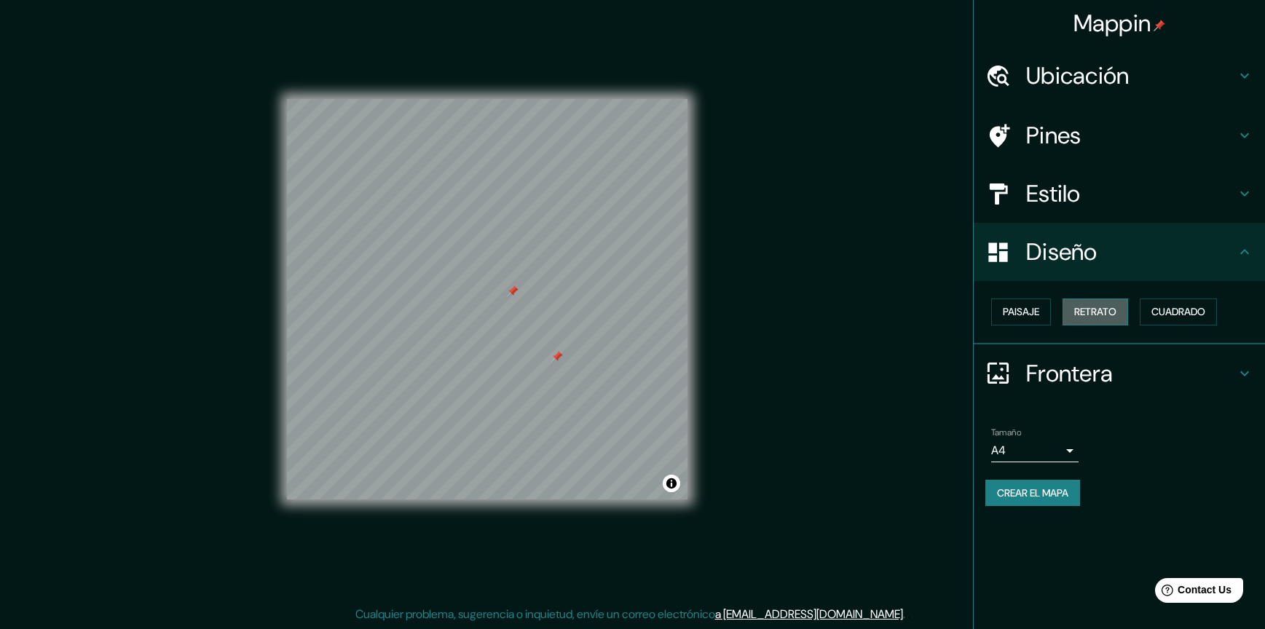
click at [1115, 308] on font "Retrato" at bounding box center [1095, 312] width 42 height 18
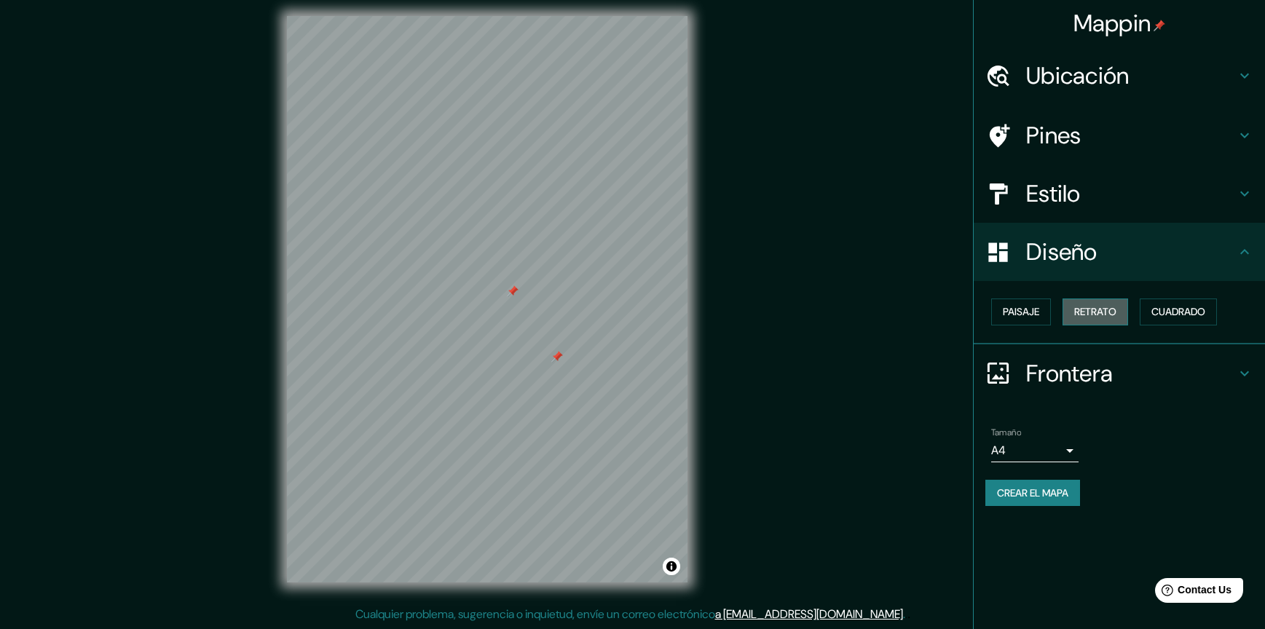
click at [1115, 308] on font "Retrato" at bounding box center [1095, 312] width 42 height 18
click at [1103, 371] on h4 "Frontera" at bounding box center [1131, 373] width 210 height 29
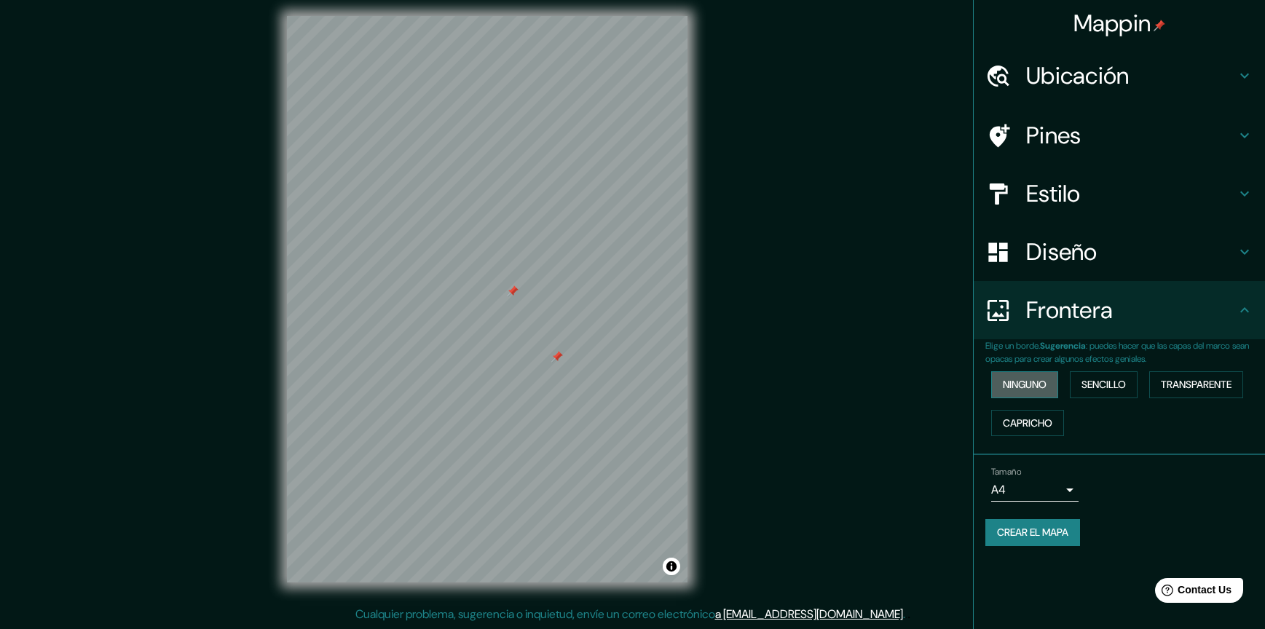
click at [1036, 376] on font "Ninguno" at bounding box center [1024, 385] width 44 height 18
click at [1101, 396] on button "Sencillo" at bounding box center [1103, 384] width 68 height 27
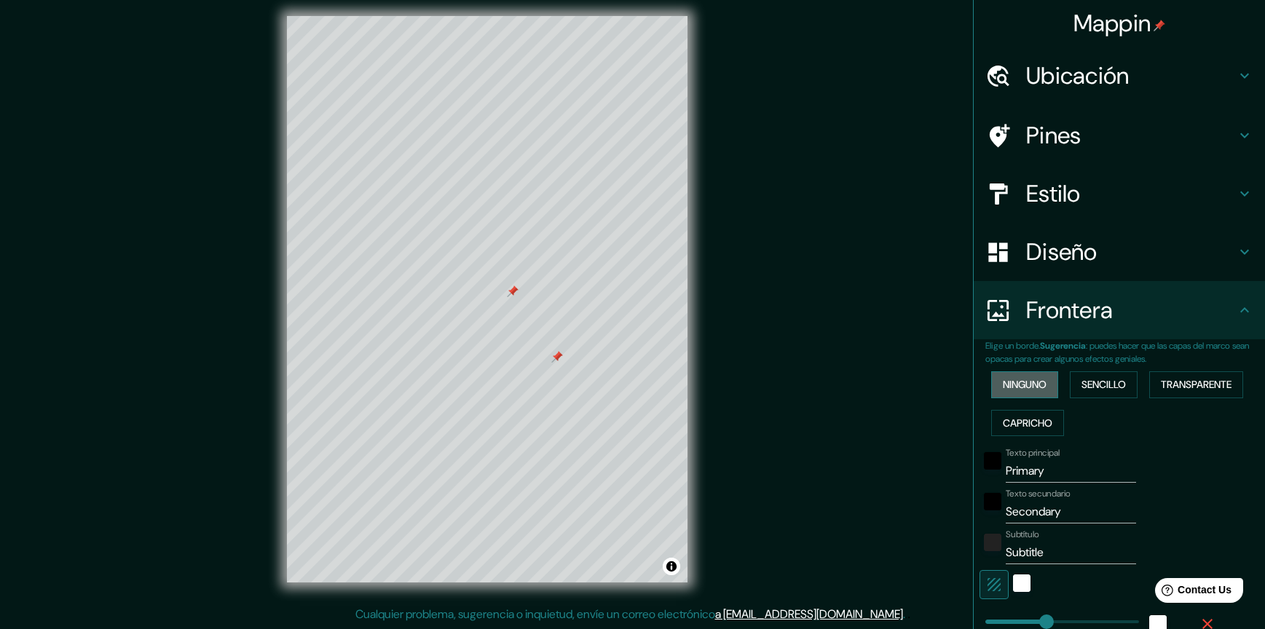
click at [1032, 381] on font "Ninguno" at bounding box center [1024, 385] width 44 height 18
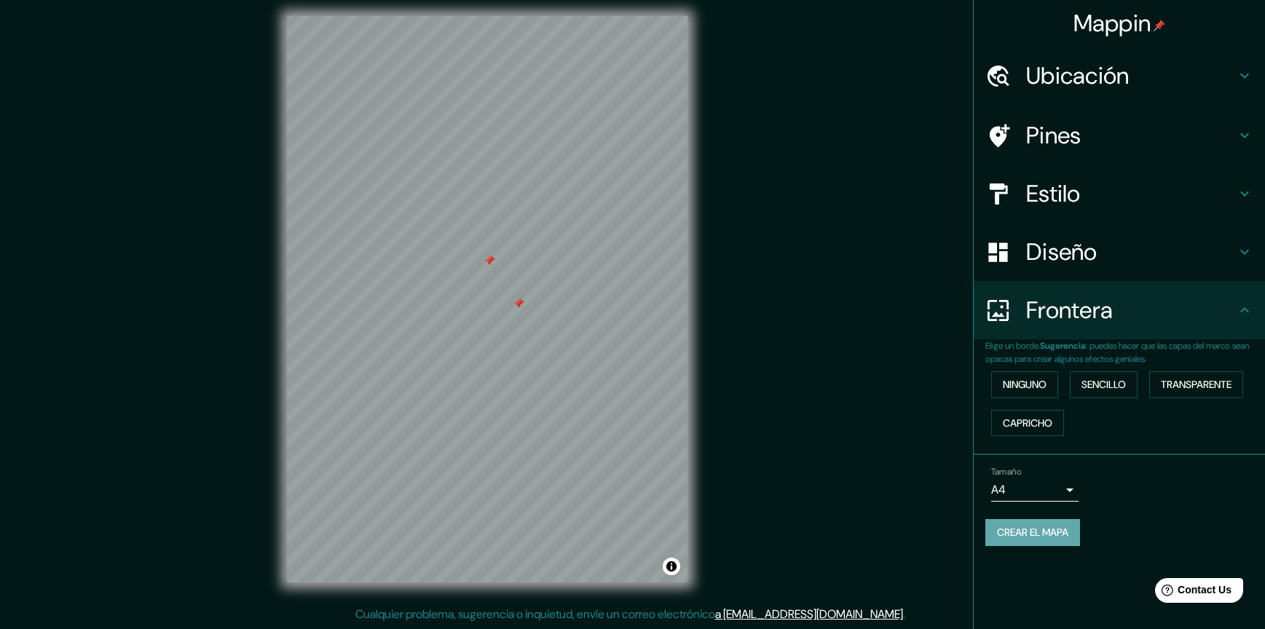
click at [1039, 540] on font "Crear el mapa" at bounding box center [1032, 532] width 71 height 18
click at [1037, 540] on div "Crear el mapa" at bounding box center [1119, 532] width 268 height 27
click at [1036, 541] on div "Crear el mapa" at bounding box center [1119, 532] width 268 height 27
click at [675, 569] on button "Alternar atribución" at bounding box center [670, 566] width 17 height 17
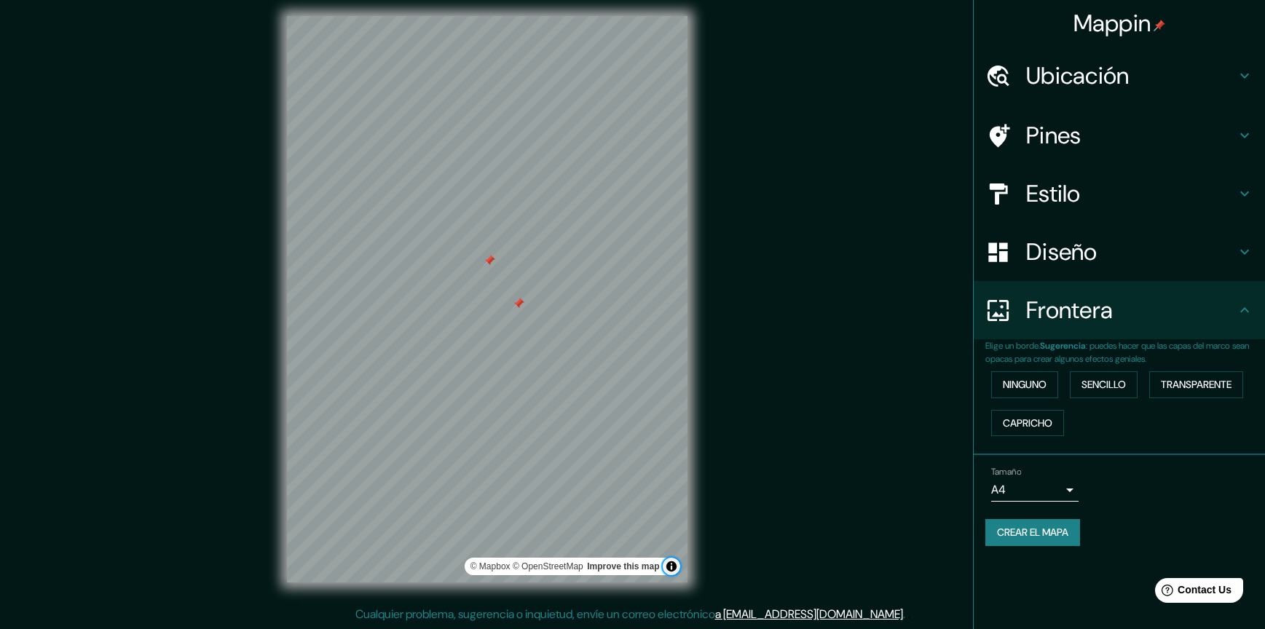
click at [675, 569] on button "Alternar atribución" at bounding box center [670, 566] width 17 height 17
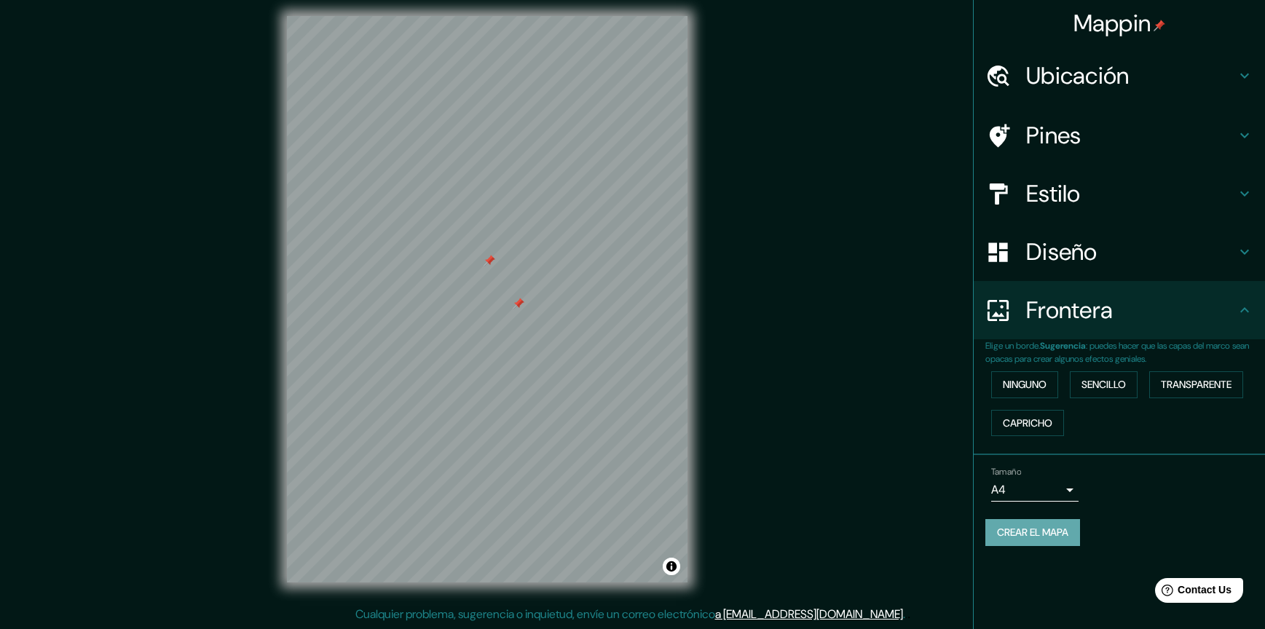
click at [1064, 537] on font "Crear el mapa" at bounding box center [1032, 532] width 71 height 18
drag, startPoint x: 1064, startPoint y: 537, endPoint x: 1061, endPoint y: 551, distance: 15.0
click at [1061, 551] on div "Tamaño A4 single Crear el mapa" at bounding box center [1119, 509] width 268 height 97
click at [1053, 541] on div "Crear el mapa" at bounding box center [1119, 532] width 268 height 27
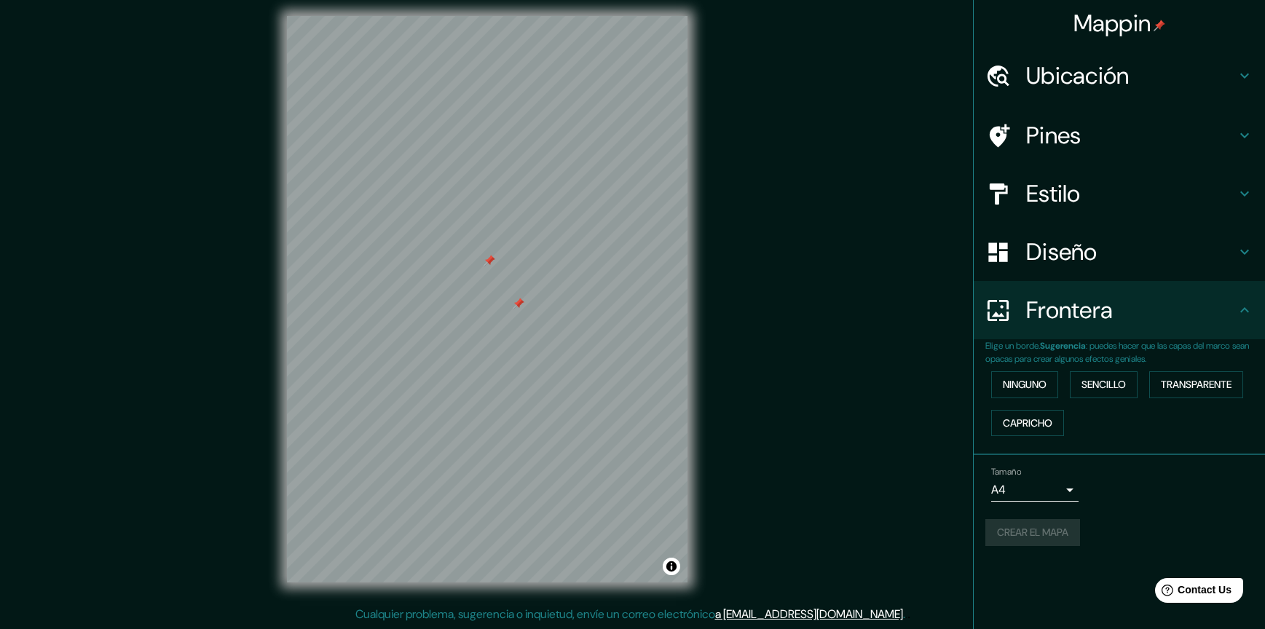
click at [1053, 541] on div "Crear el mapa" at bounding box center [1119, 532] width 268 height 27
click at [1211, 593] on span "Contact Us" at bounding box center [1204, 590] width 56 height 12
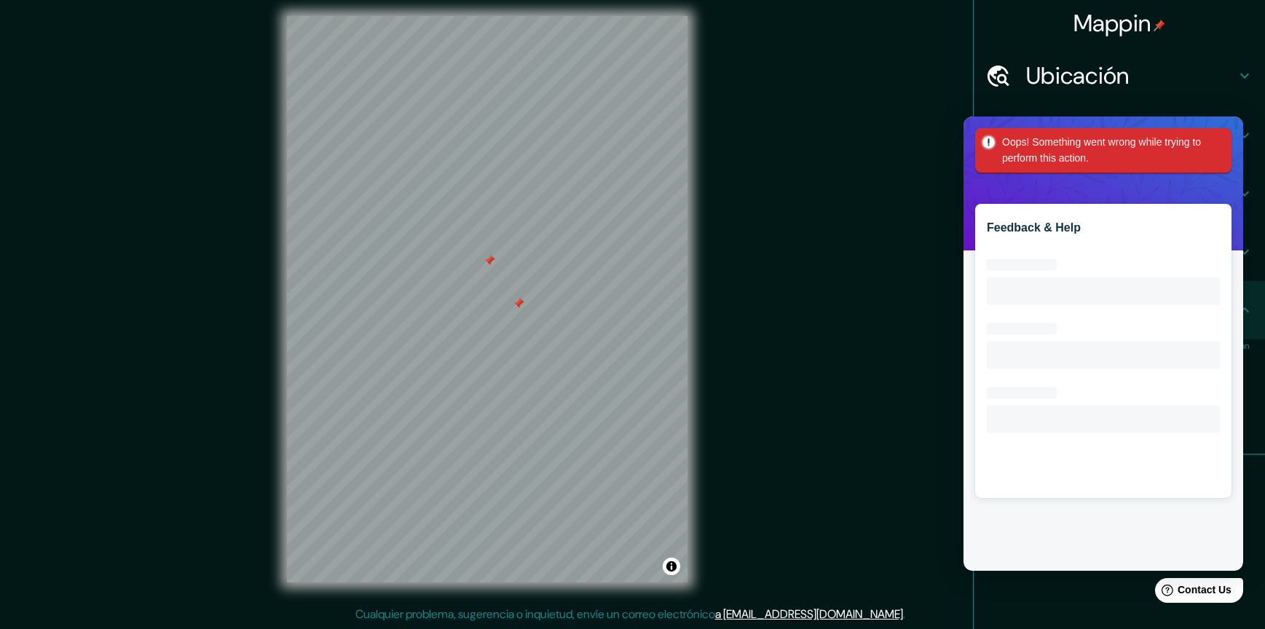
click at [796, 478] on div "Mappin Ubicación Avenida Vicente López, Quilmes, Provincia de Buenos Aires, B18…" at bounding box center [632, 311] width 1265 height 636
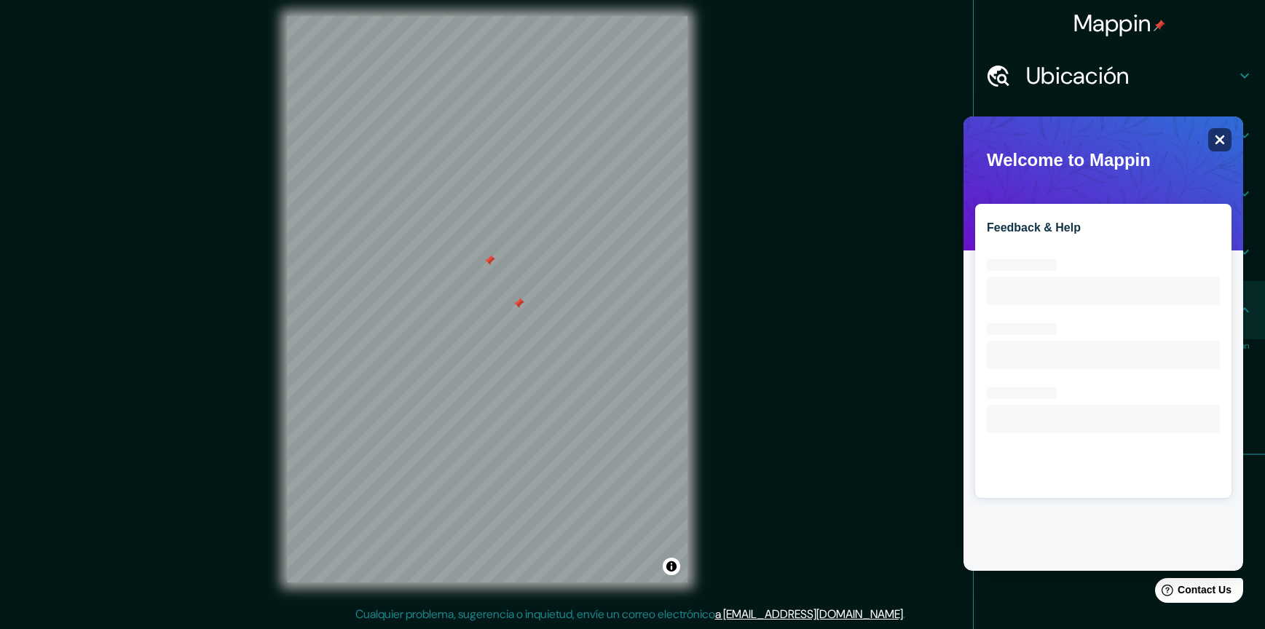
click at [1217, 135] on icon "Close" at bounding box center [1219, 139] width 11 height 11
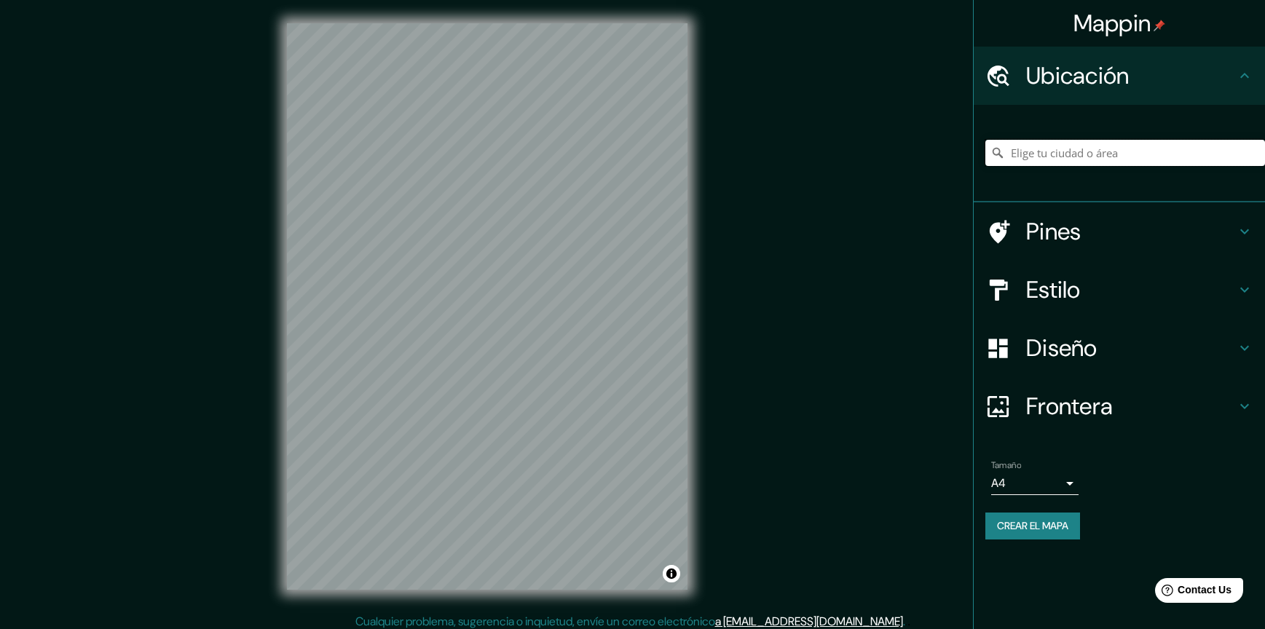
click at [1132, 165] on input "Elige tu ciudad o área" at bounding box center [1125, 153] width 280 height 26
